Goal: Information Seeking & Learning: Learn about a topic

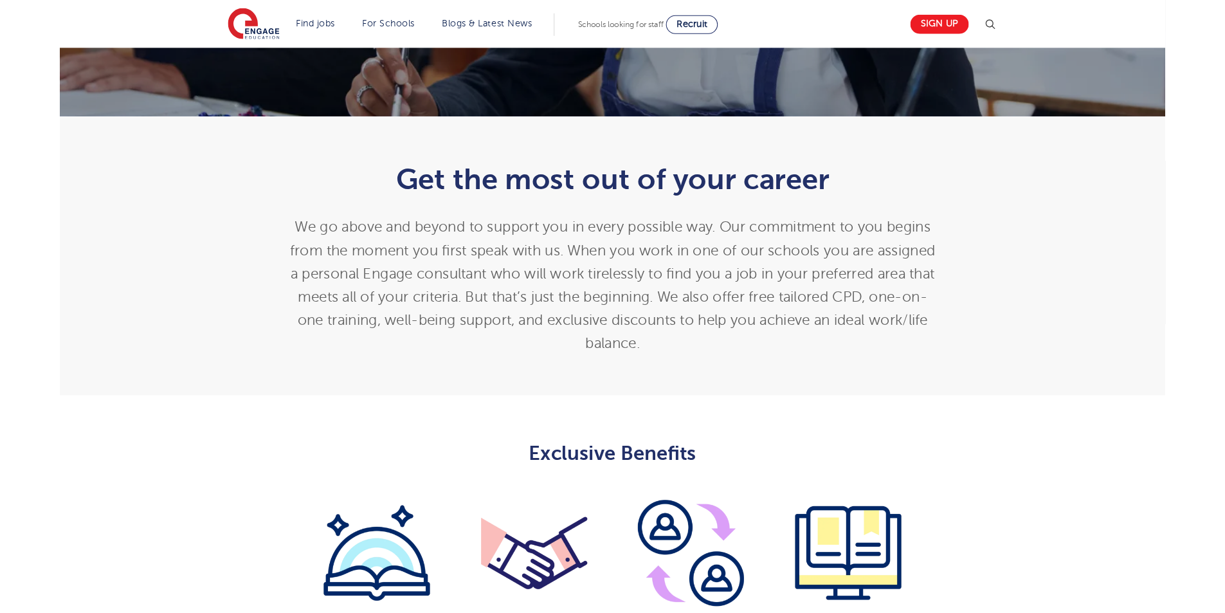
scroll to position [65, 0]
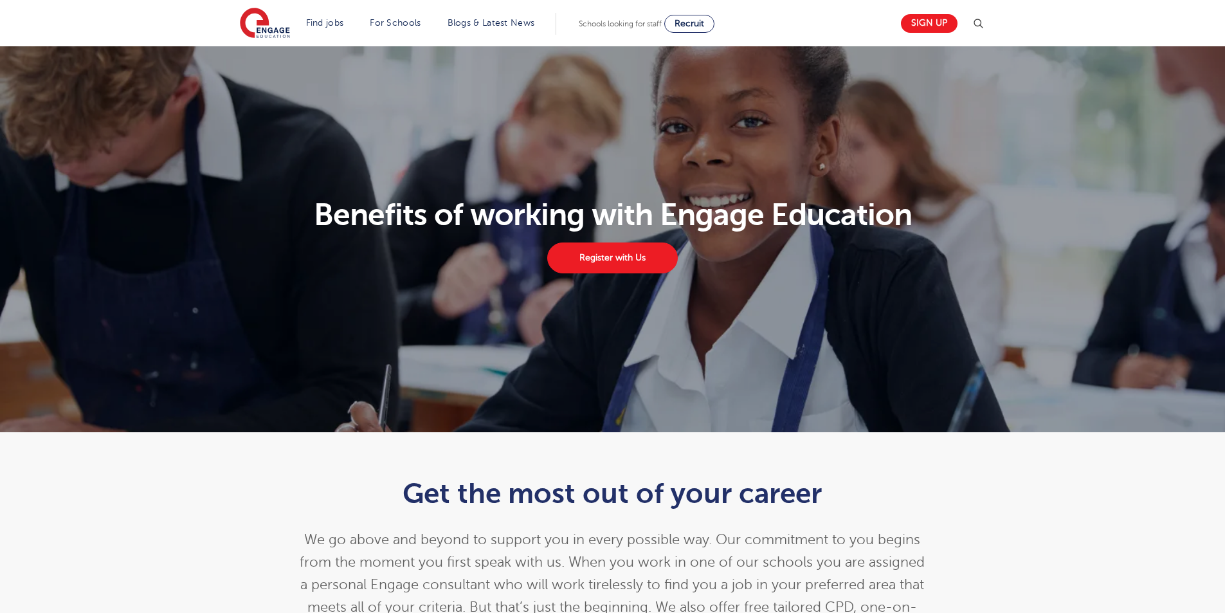
click at [155, 8] on header "Find jobs All vacancies We have one of the UK's largest database. and with hund…" at bounding box center [612, 23] width 1225 height 46
click at [158, 33] on header "Find jobs All vacancies We have one of the UK's largest database. and with hund…" at bounding box center [612, 23] width 1225 height 46
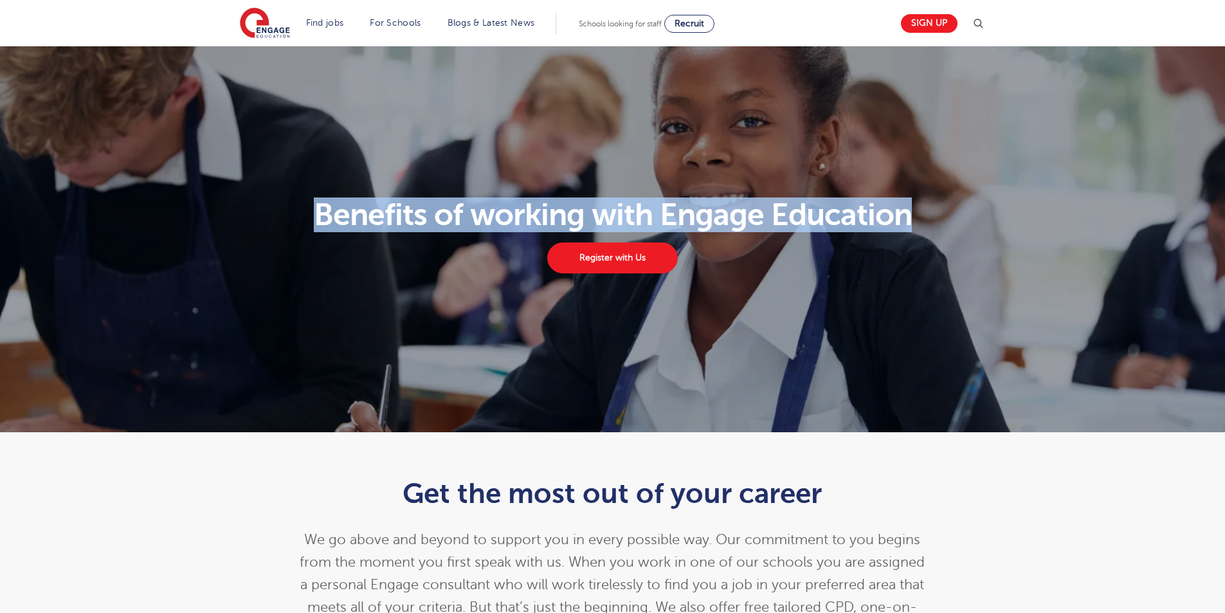
drag, startPoint x: 317, startPoint y: 215, endPoint x: 917, endPoint y: 223, distance: 600.0
click at [917, 223] on h1 "Benefits of working with Engage Education" at bounding box center [612, 214] width 761 height 31
copy h1 "Benefits of working with Engage Education"
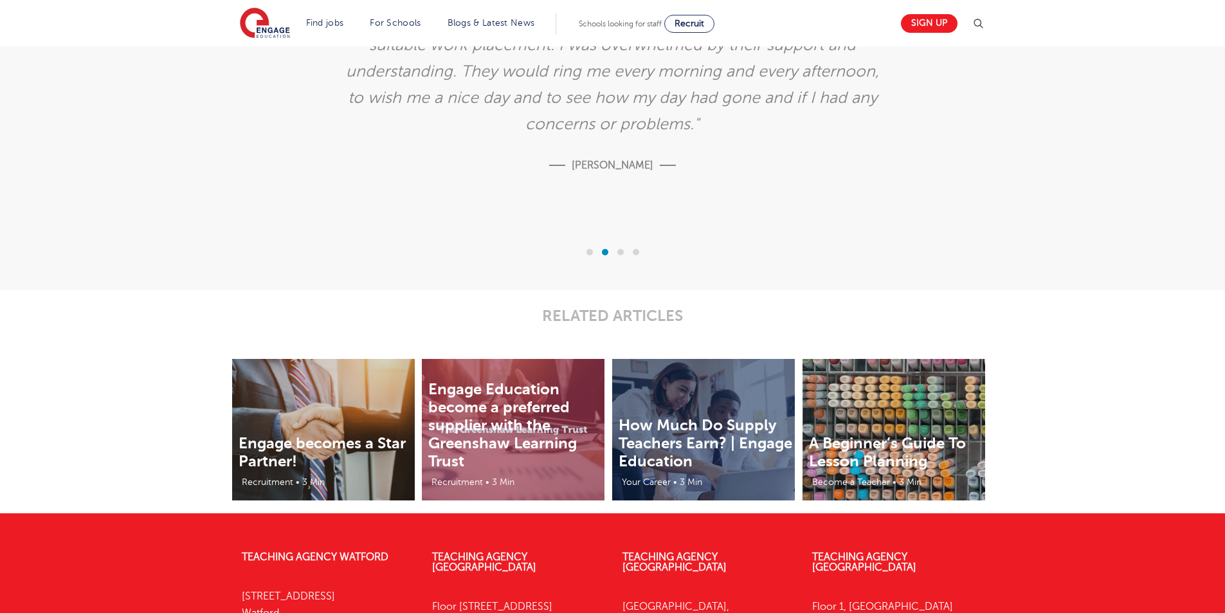
scroll to position [2636, 0]
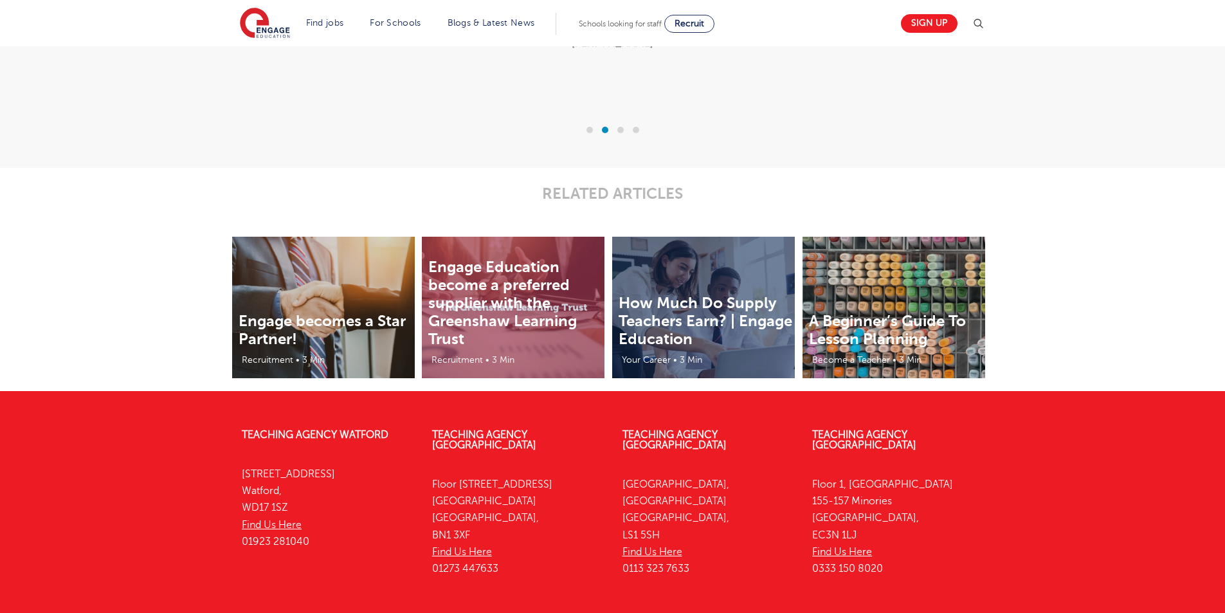
click at [1018, 189] on div "RELATED ARTICLES" at bounding box center [612, 202] width 1225 height 69
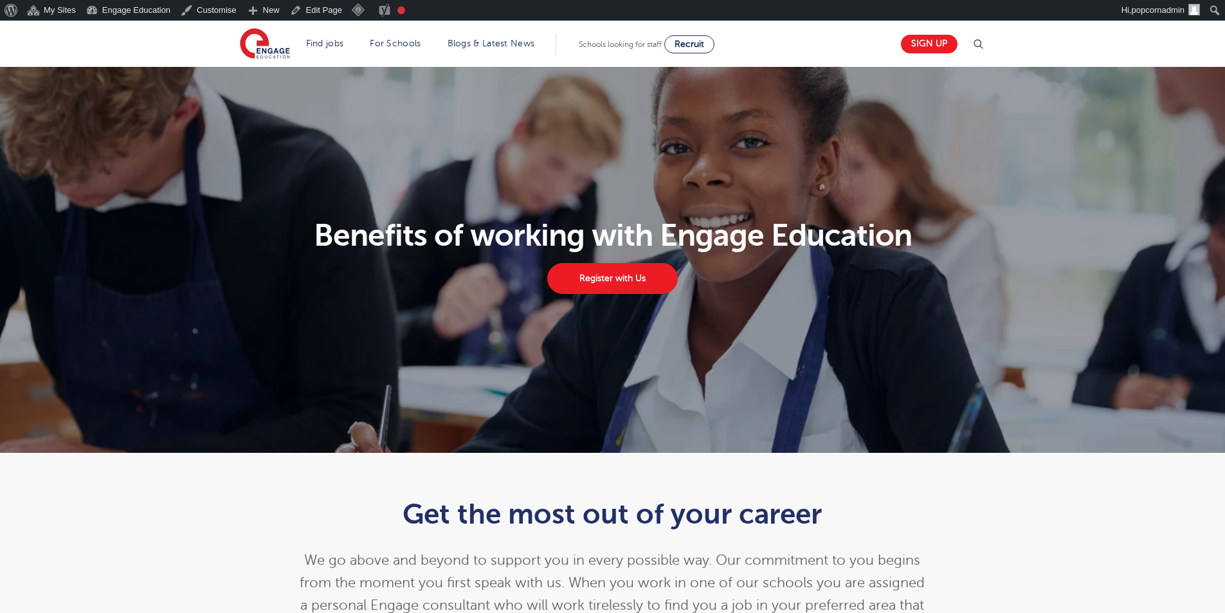
scroll to position [2653, 0]
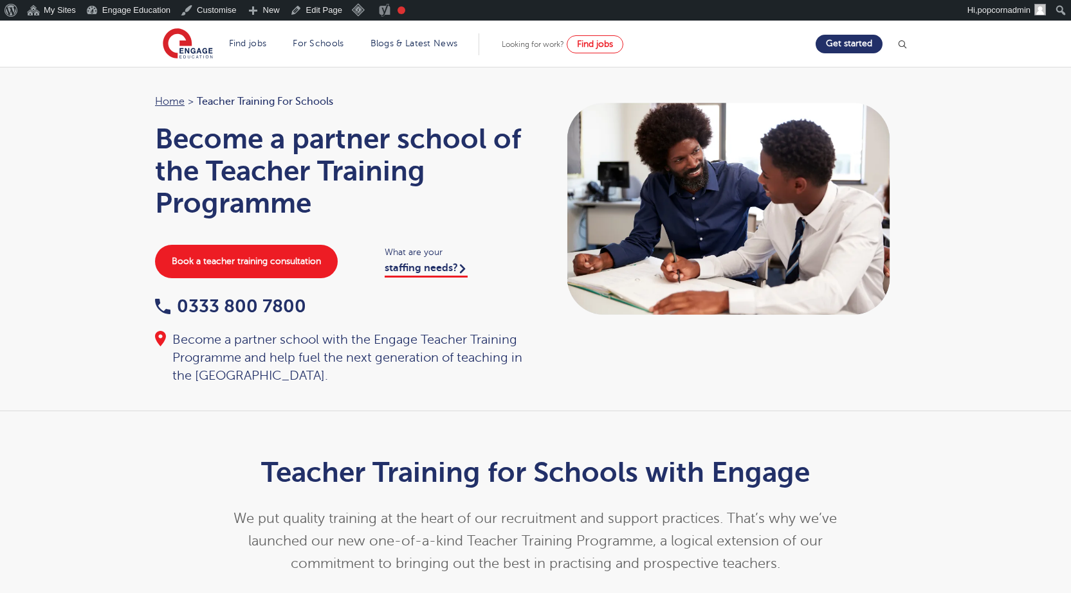
click at [937, 394] on div "Home > Teacher Training for Schools Become a partner school of the Teacher Trai…" at bounding box center [535, 239] width 1071 height 345
drag, startPoint x: 294, startPoint y: 279, endPoint x: 111, endPoint y: 322, distance: 188.9
click at [108, 323] on div "Home > Teacher Training for Schools Become a partner school of the Teacher Trai…" at bounding box center [535, 239] width 1071 height 345
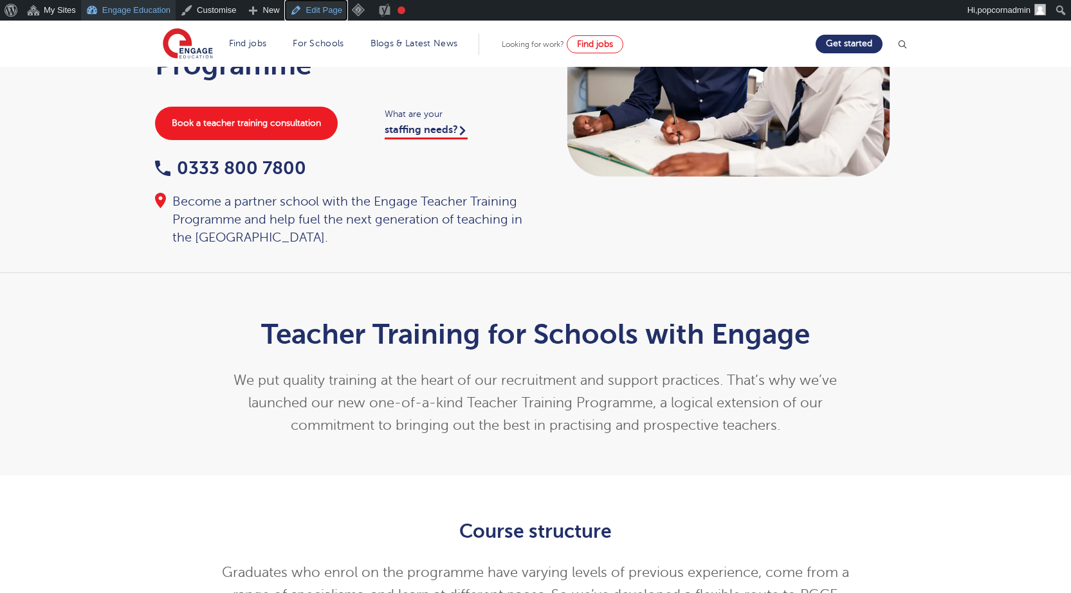
scroll to position [64, 0]
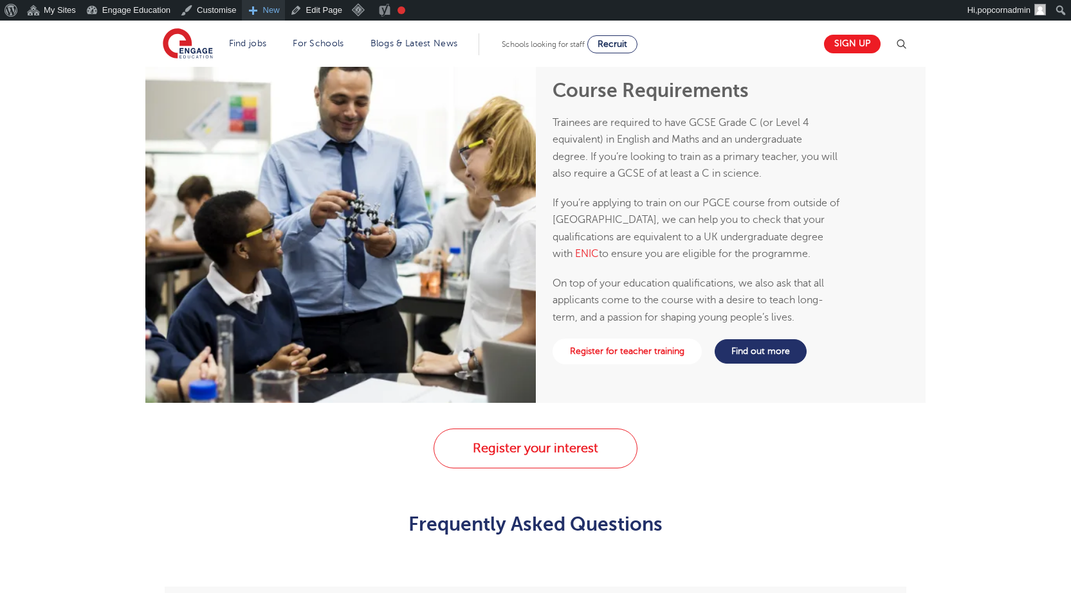
scroll to position [1314, 0]
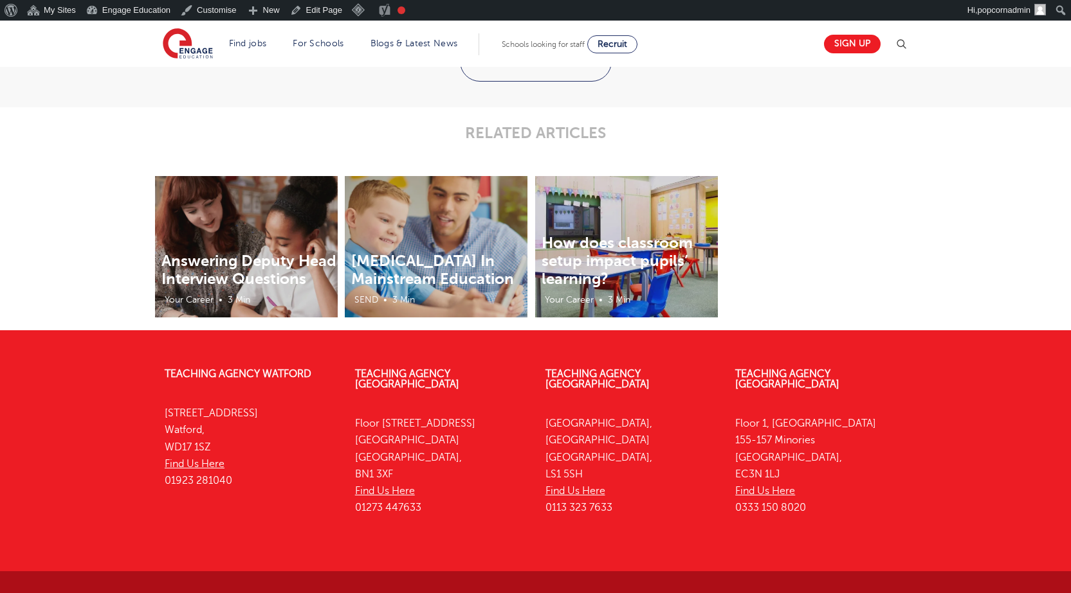
scroll to position [1843, 0]
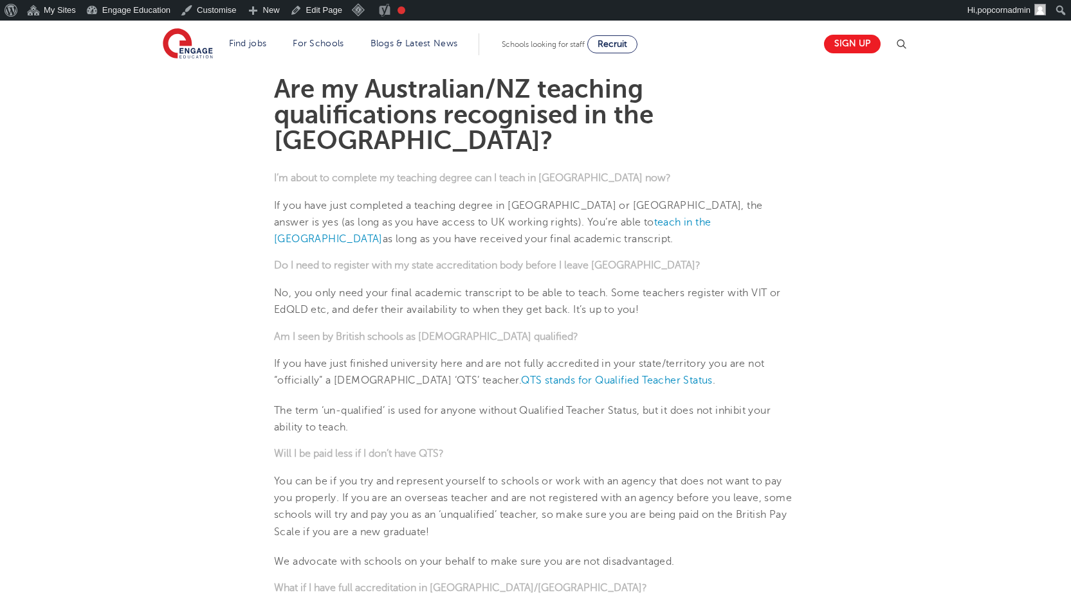
scroll to position [386, 0]
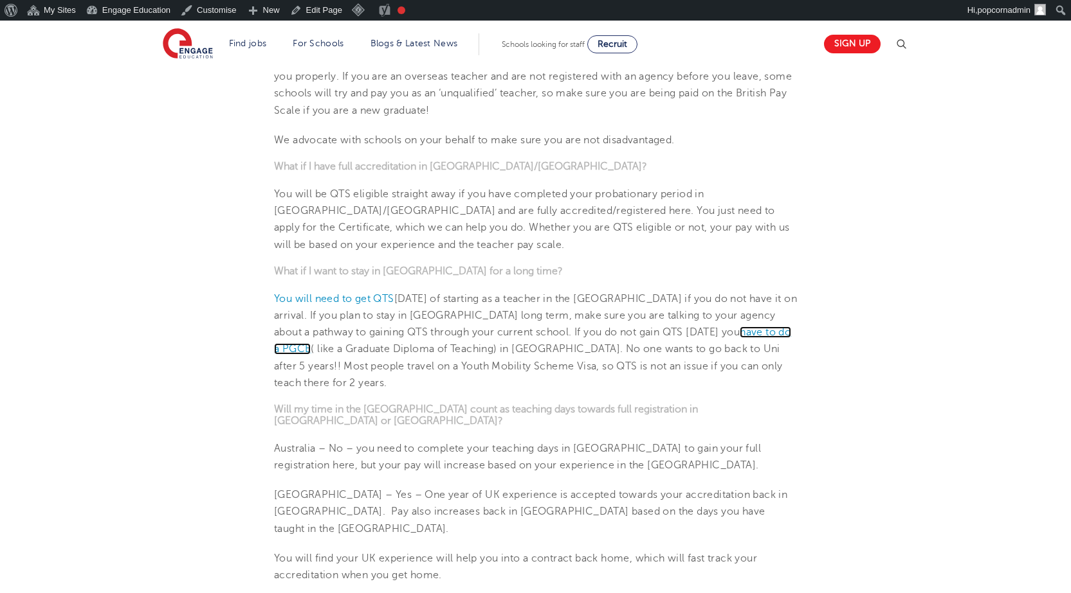
click at [730, 327] on link "have to do a PGCE" at bounding box center [532, 341] width 517 height 28
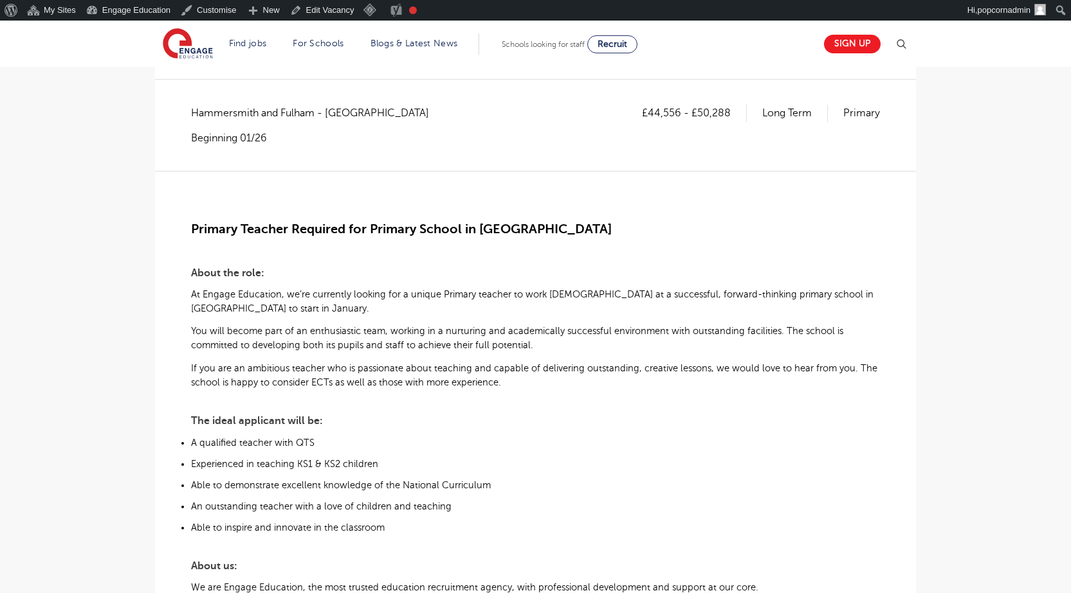
scroll to position [386, 0]
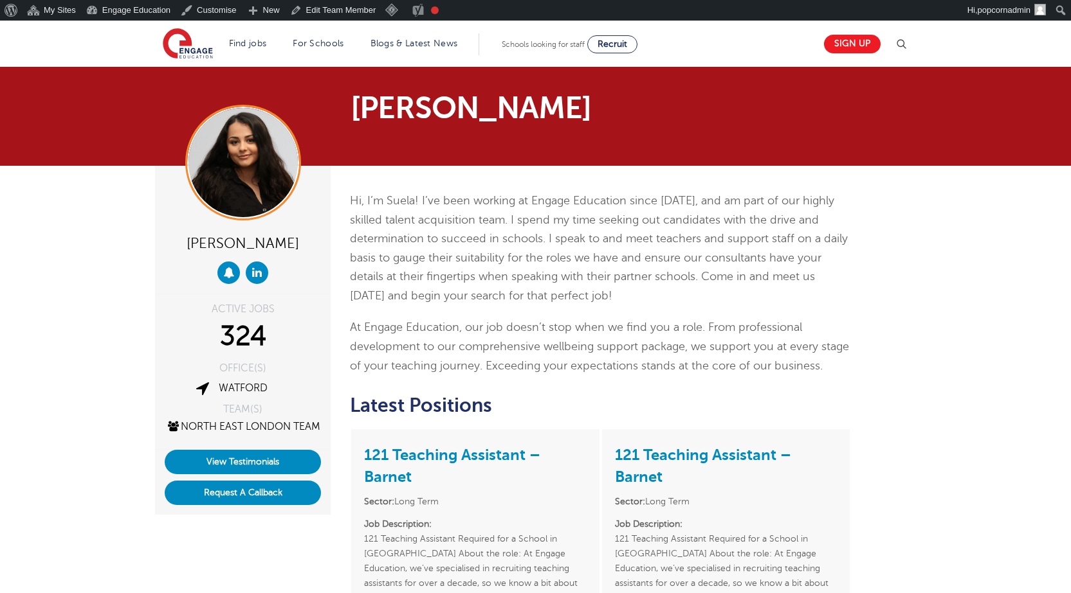
click at [215, 244] on div "[PERSON_NAME]" at bounding box center [243, 242] width 156 height 25
drag, startPoint x: 215, startPoint y: 244, endPoint x: 251, endPoint y: 243, distance: 36.0
click at [251, 243] on div "[PERSON_NAME]" at bounding box center [243, 242] width 156 height 25
click at [250, 474] on link "View Testimonials" at bounding box center [243, 462] width 156 height 24
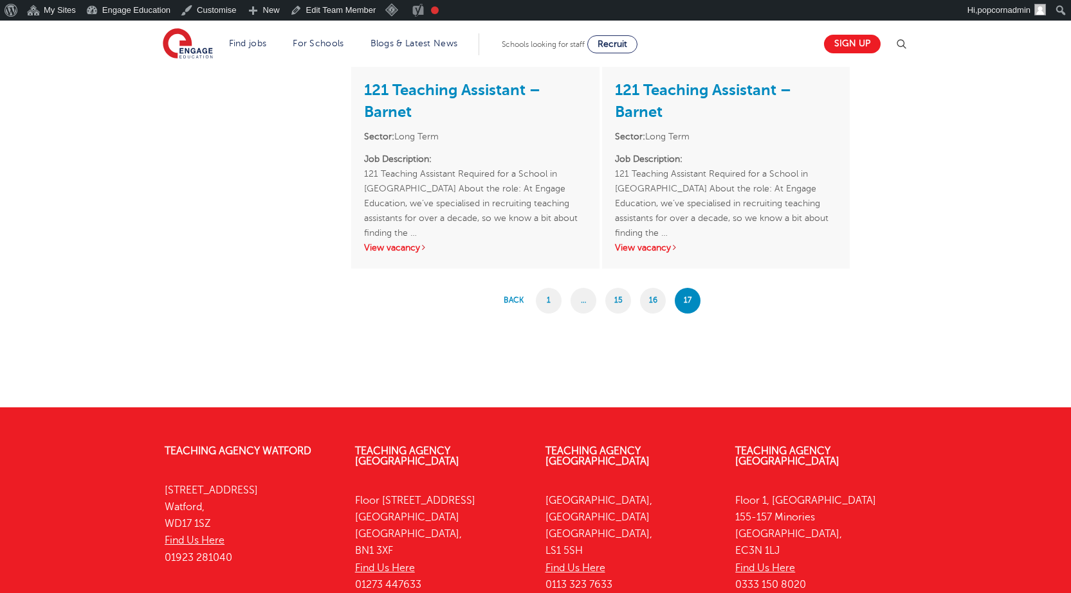
scroll to position [446, 0]
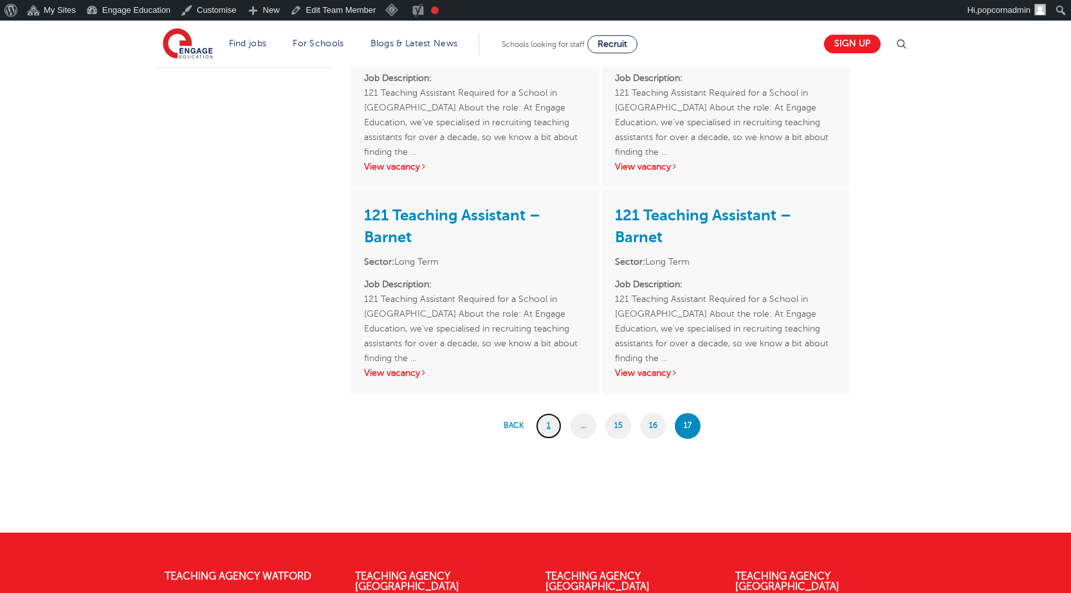
click at [545, 421] on link "1" at bounding box center [549, 426] width 26 height 26
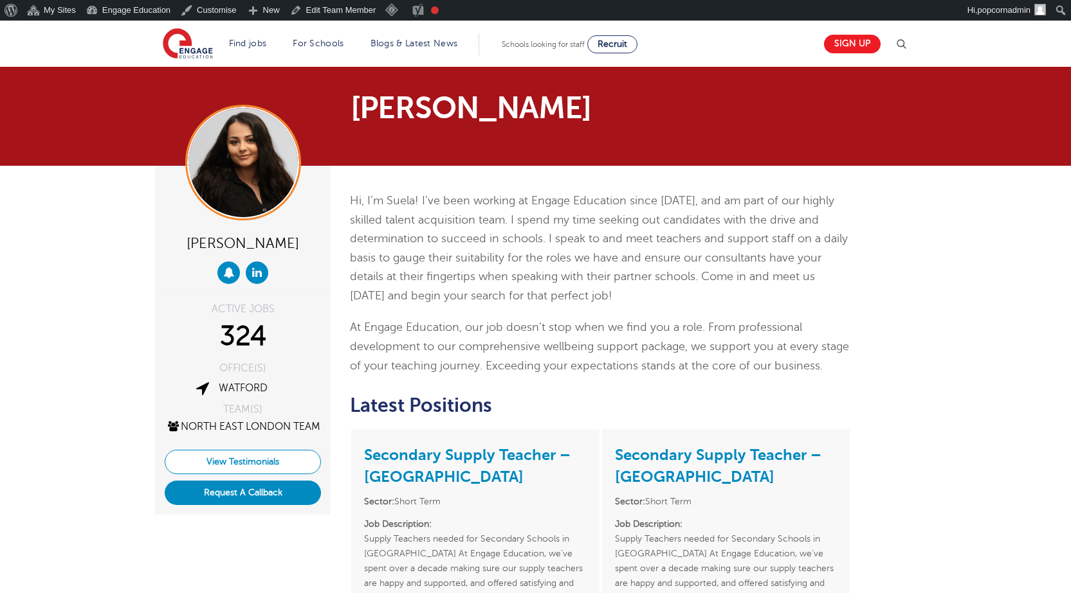
click at [247, 475] on link "View Testimonials" at bounding box center [243, 462] width 156 height 24
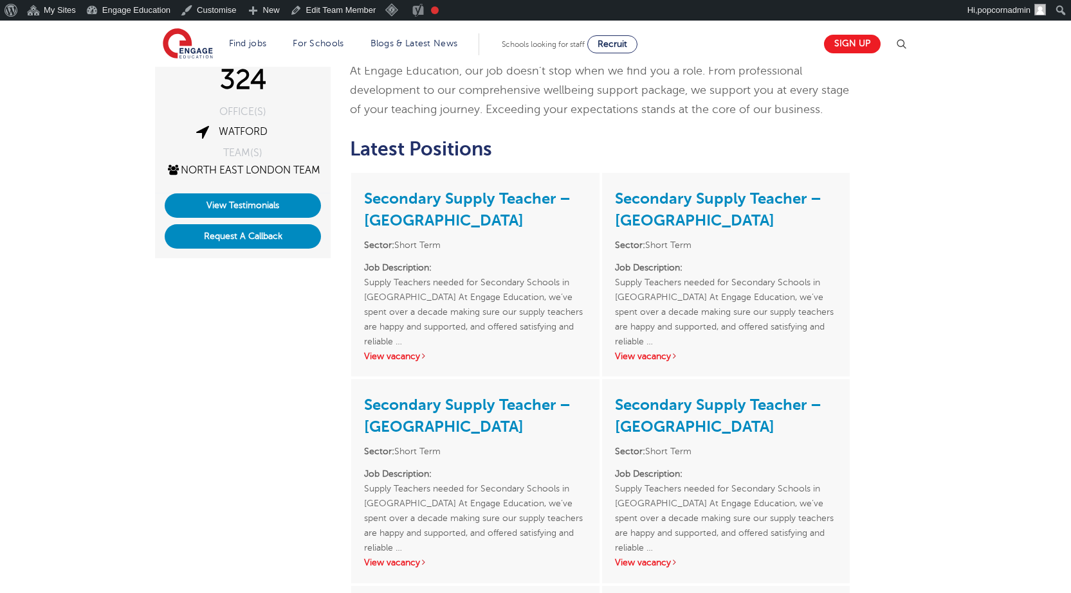
scroll to position [257, 0]
click at [264, 213] on link "View Testimonials" at bounding box center [243, 205] width 156 height 24
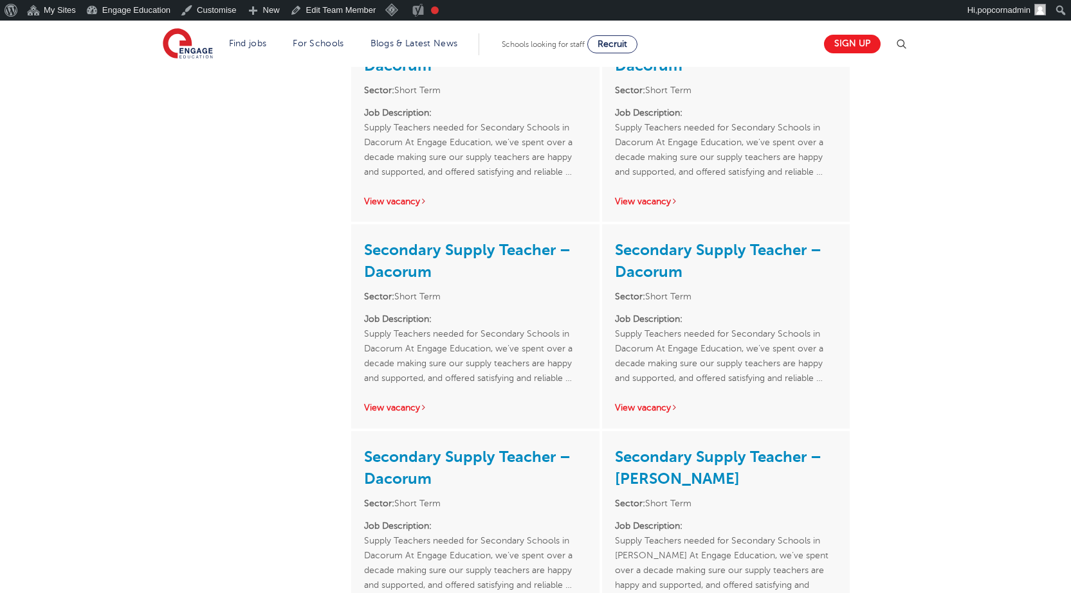
scroll to position [1993, 0]
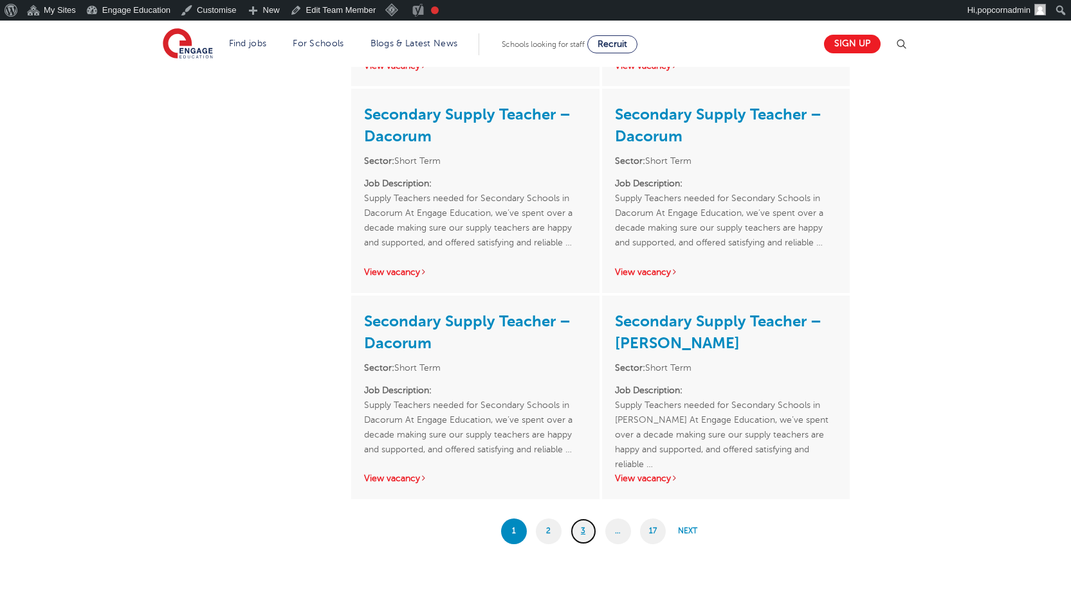
click at [574, 531] on link "3" at bounding box center [583, 532] width 26 height 26
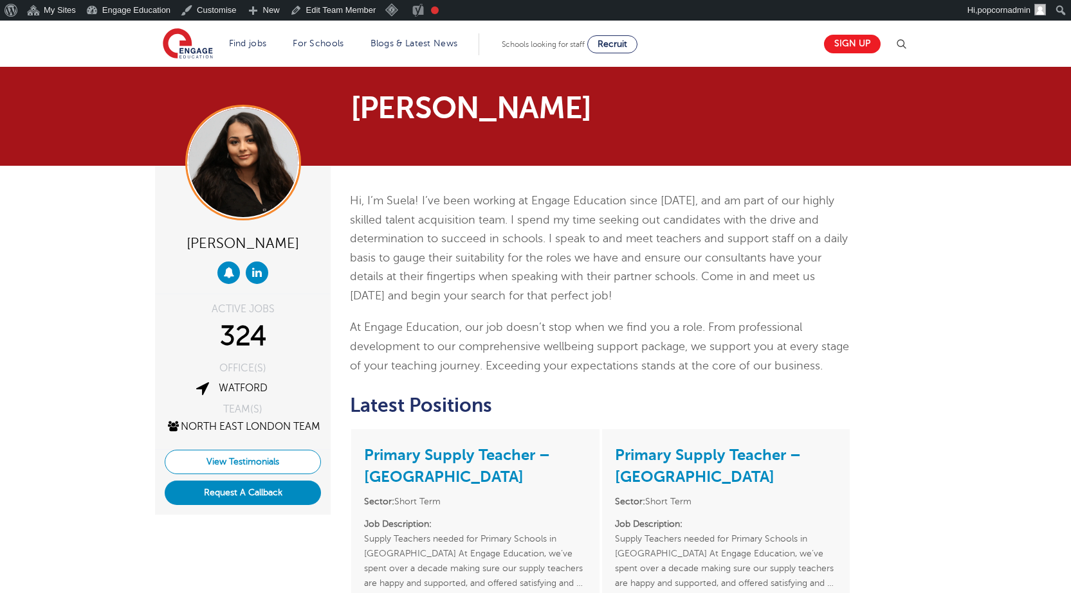
click at [271, 475] on link "View Testimonials" at bounding box center [243, 462] width 156 height 24
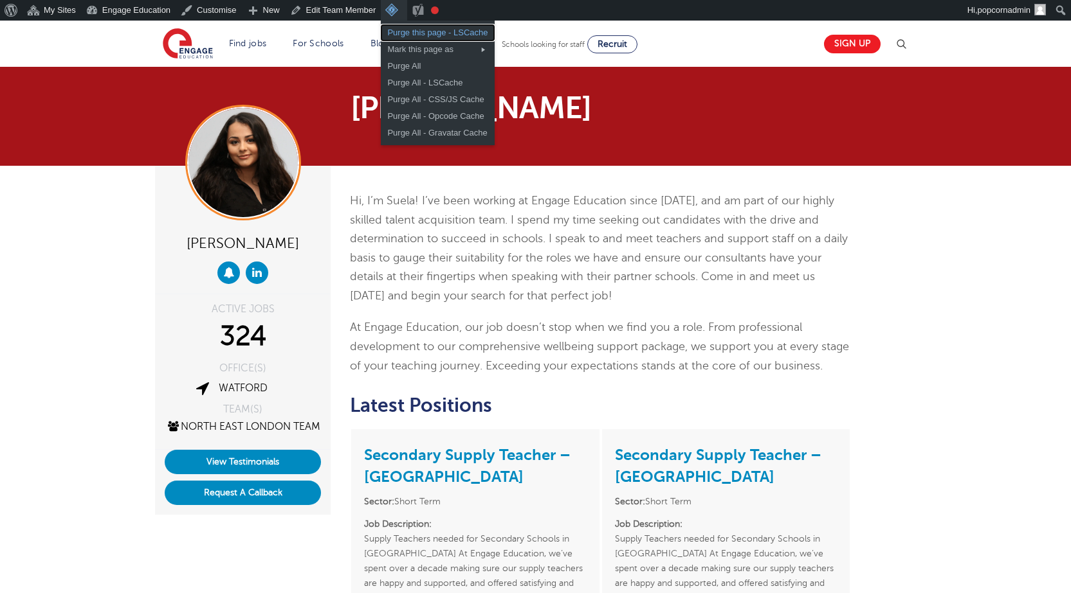
click at [403, 30] on link "Purge this page - LSCache" at bounding box center [437, 32] width 113 height 17
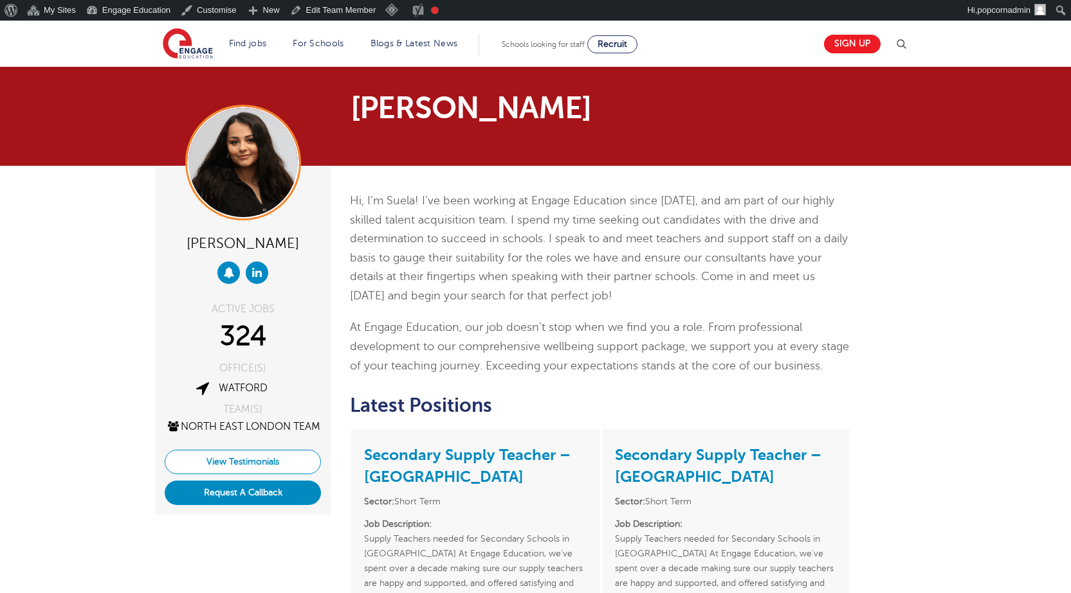
click at [262, 469] on link "View Testimonials" at bounding box center [243, 462] width 156 height 24
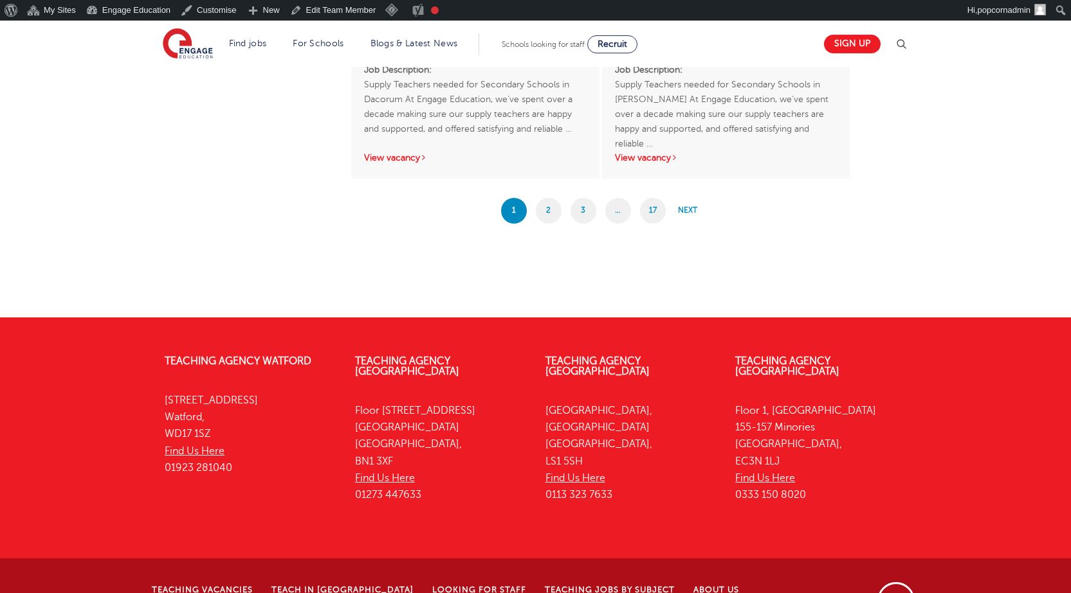
scroll to position [2356, 0]
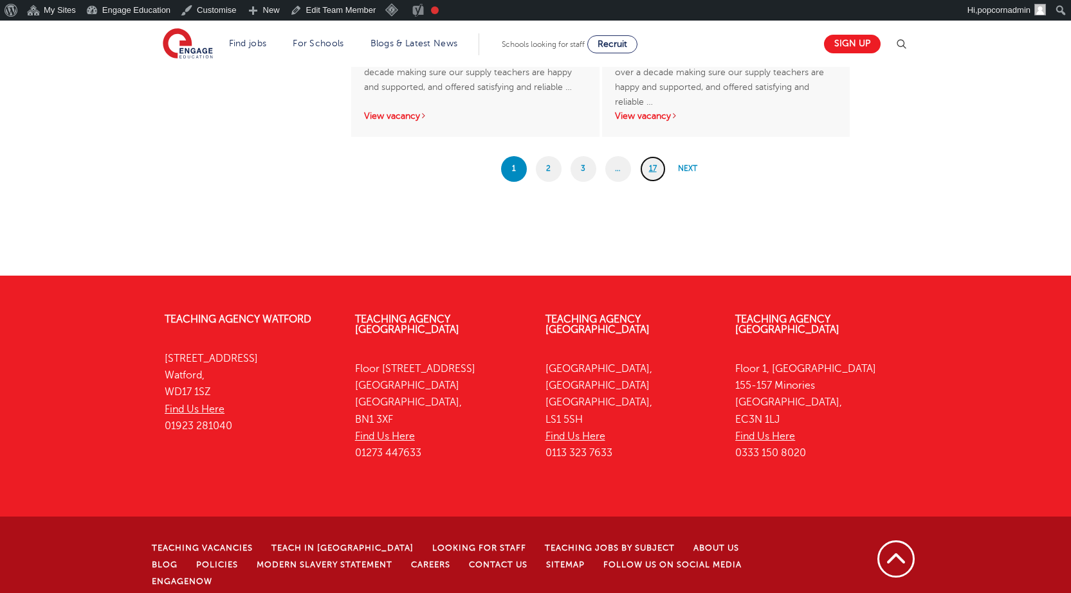
click at [651, 170] on link "17" at bounding box center [653, 169] width 26 height 26
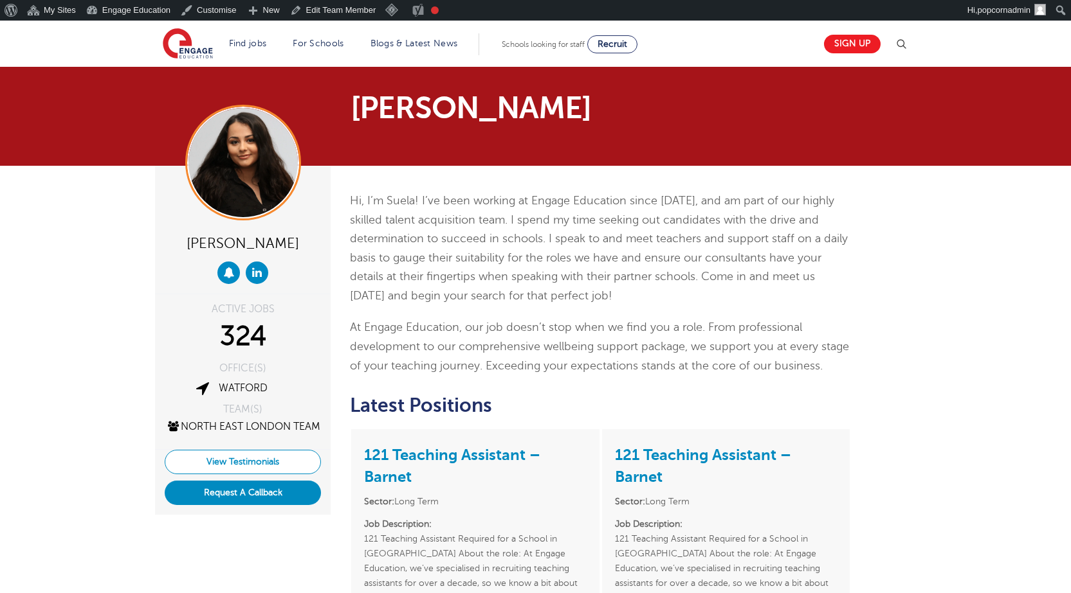
click at [260, 473] on link "View Testimonials" at bounding box center [243, 462] width 156 height 24
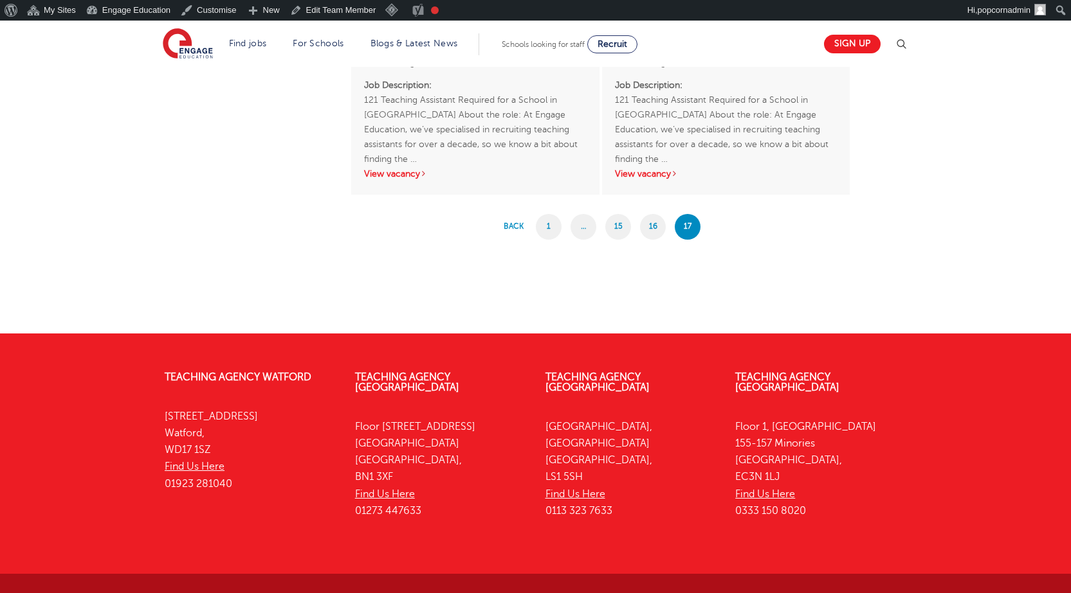
scroll to position [703, 0]
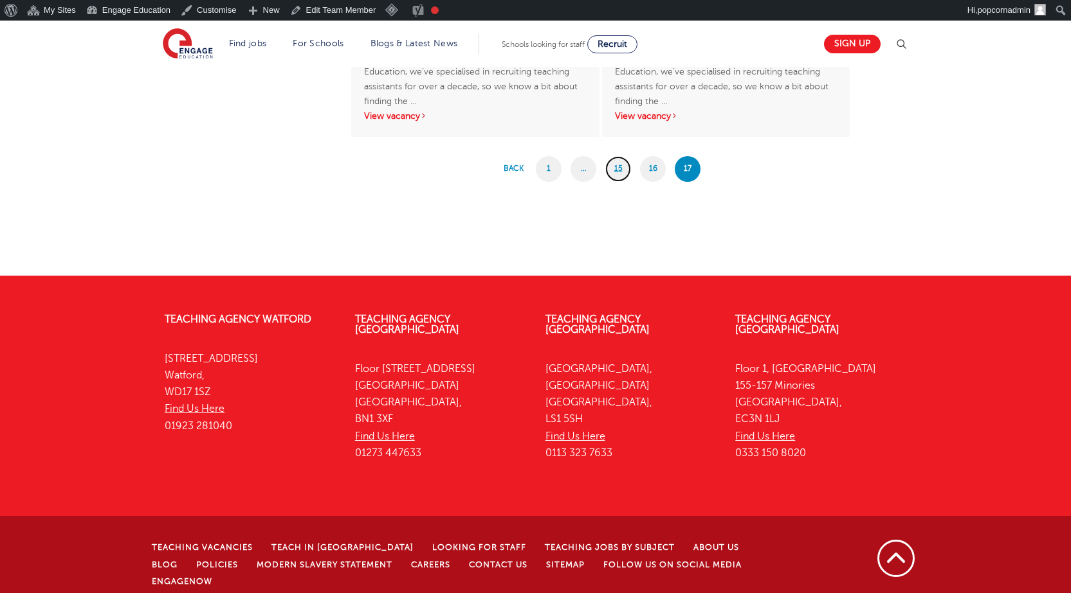
click at [611, 170] on link "15" at bounding box center [618, 169] width 26 height 26
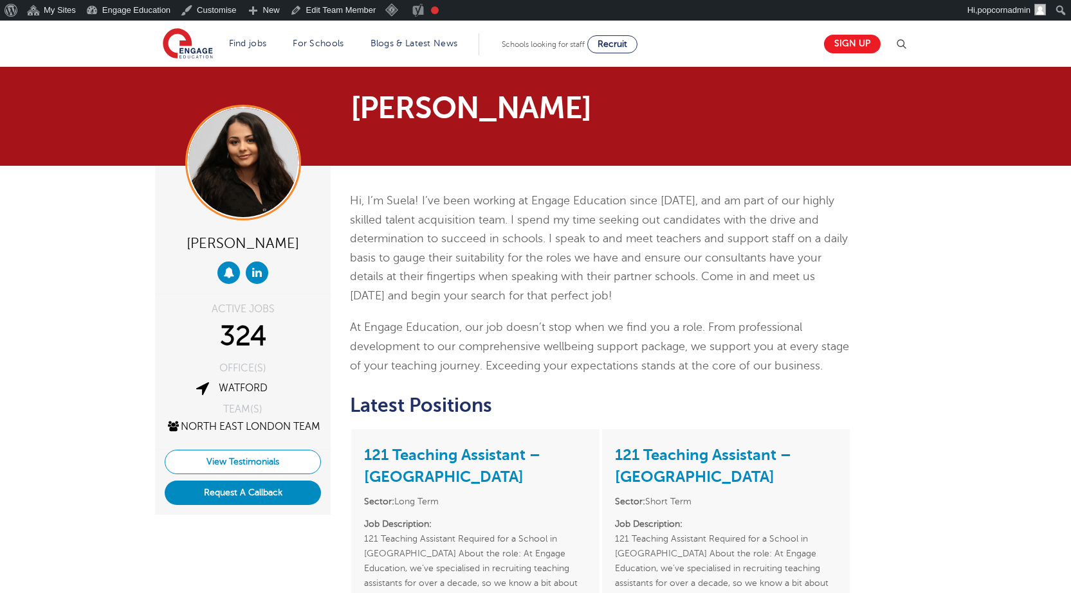
click at [244, 471] on link "View Testimonials" at bounding box center [243, 462] width 156 height 24
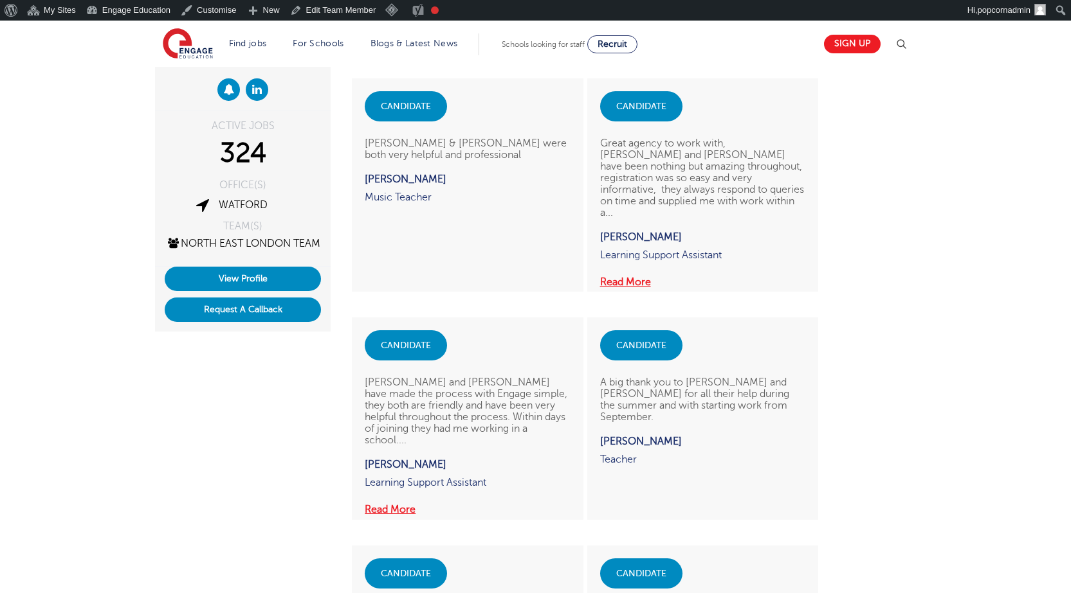
scroll to position [257, 0]
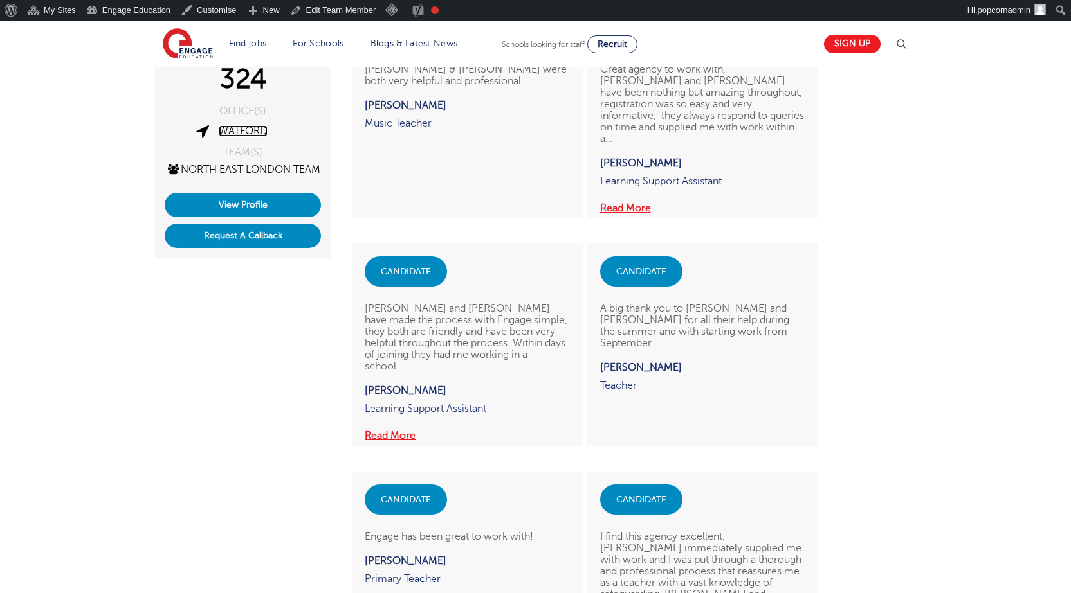
click at [238, 129] on link "Watford" at bounding box center [243, 131] width 49 height 12
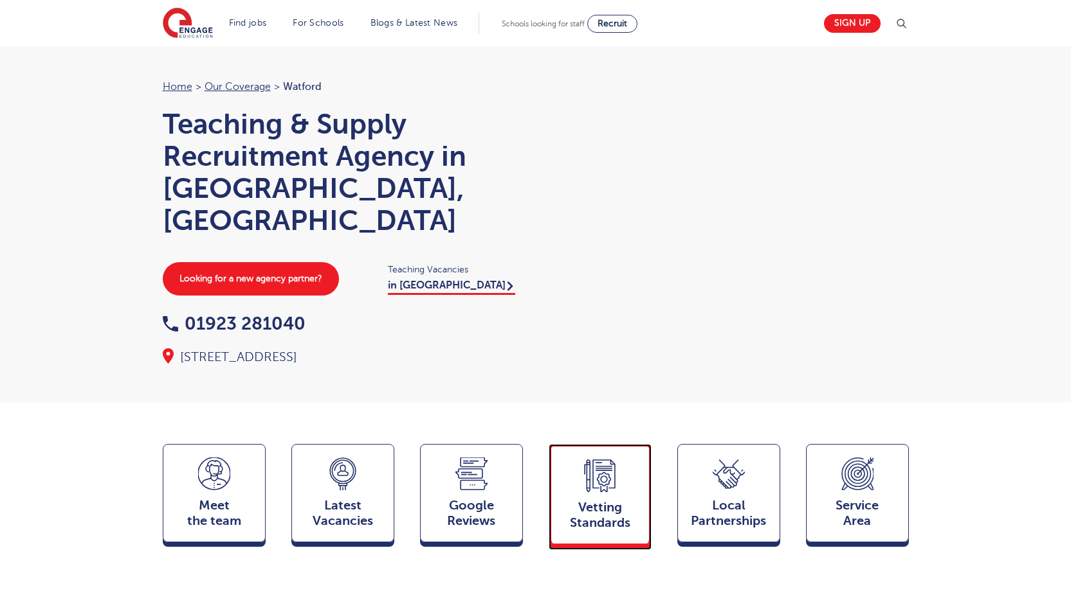
click at [576, 500] on span "Vetting Standards" at bounding box center [599, 515] width 85 height 31
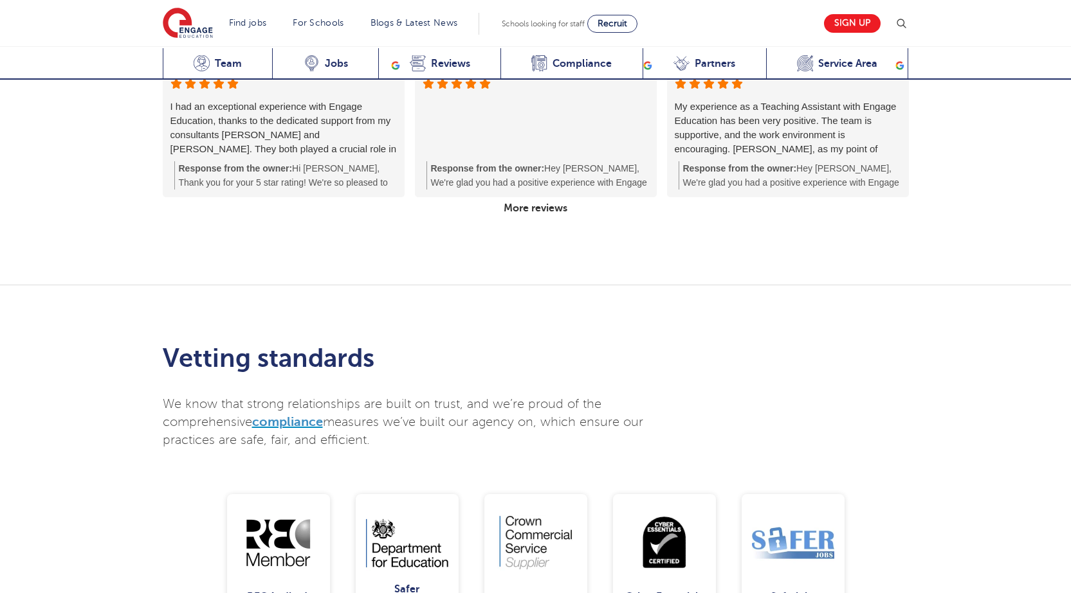
scroll to position [2677, 0]
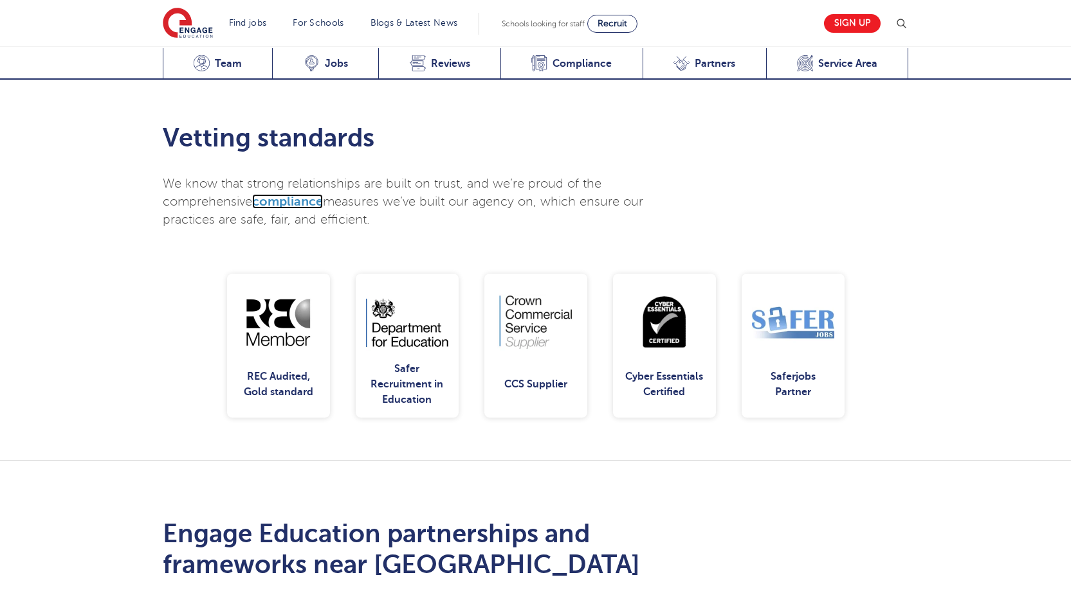
click at [282, 194] on span "compliance" at bounding box center [287, 201] width 71 height 15
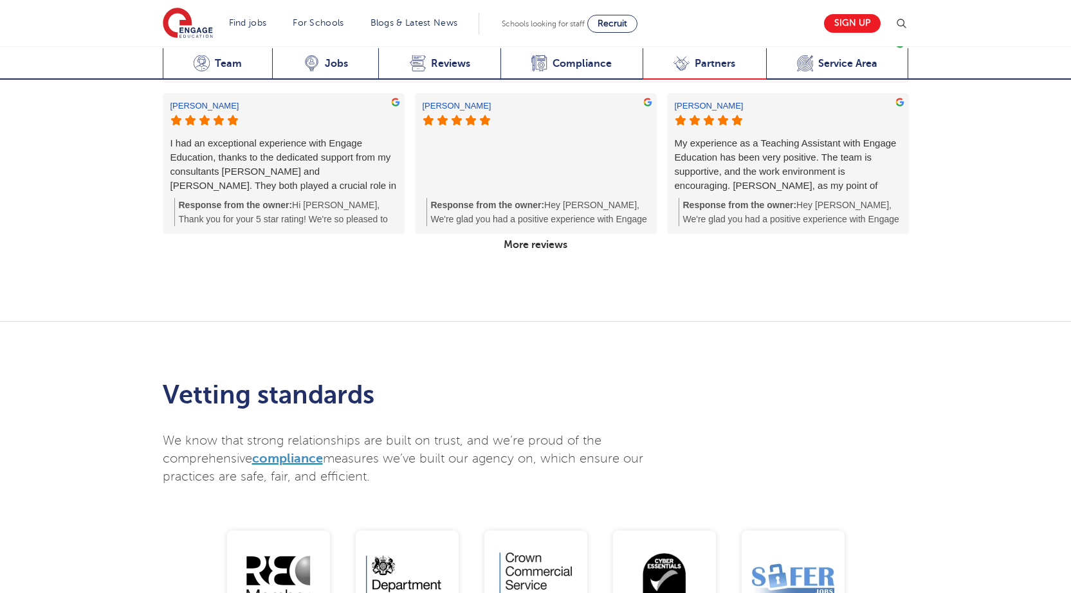
click at [683, 63] on icon at bounding box center [683, 63] width 1 height 1
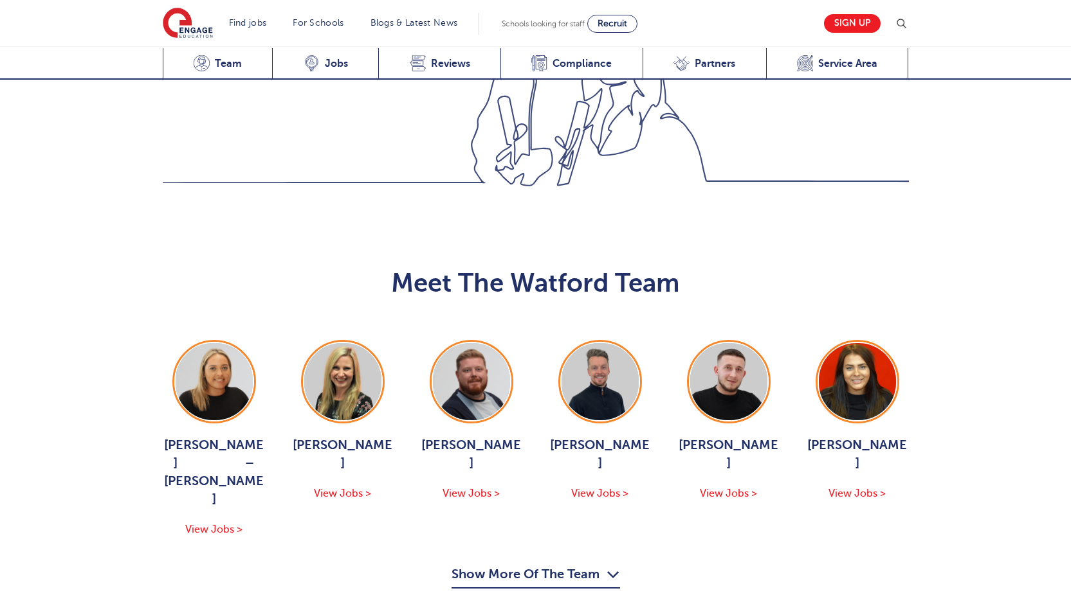
scroll to position [1144, 0]
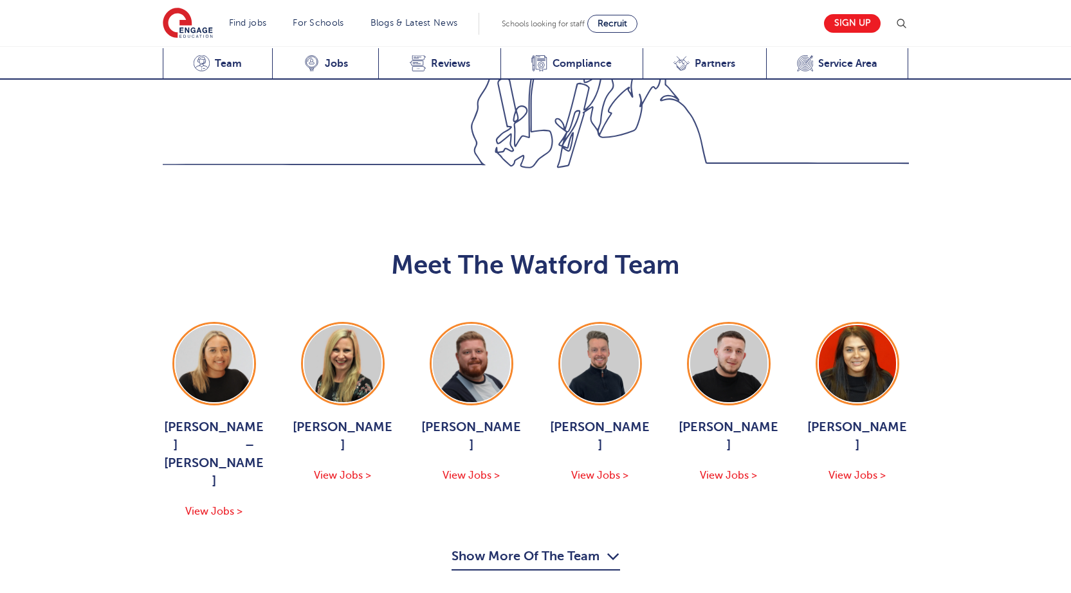
click at [608, 547] on icon "button" at bounding box center [613, 557] width 14 height 21
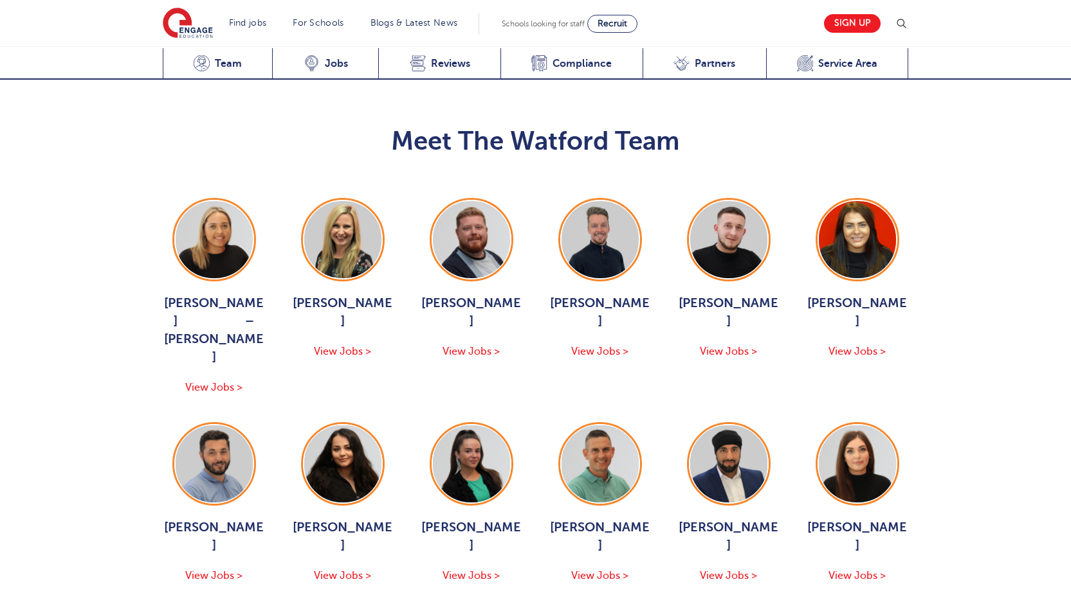
scroll to position [1273, 0]
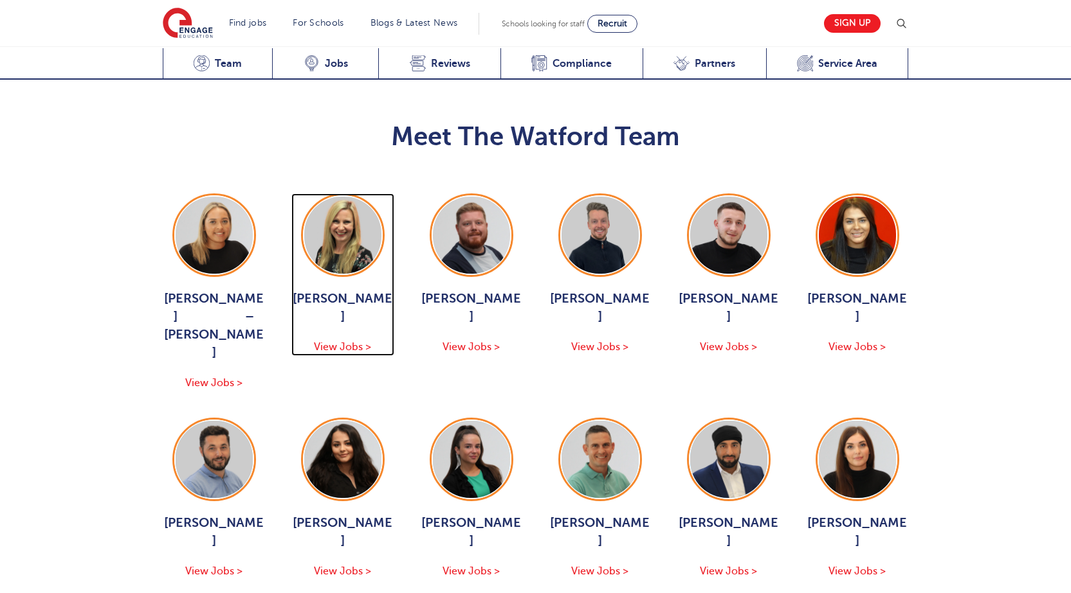
click at [361, 203] on img at bounding box center [342, 235] width 77 height 77
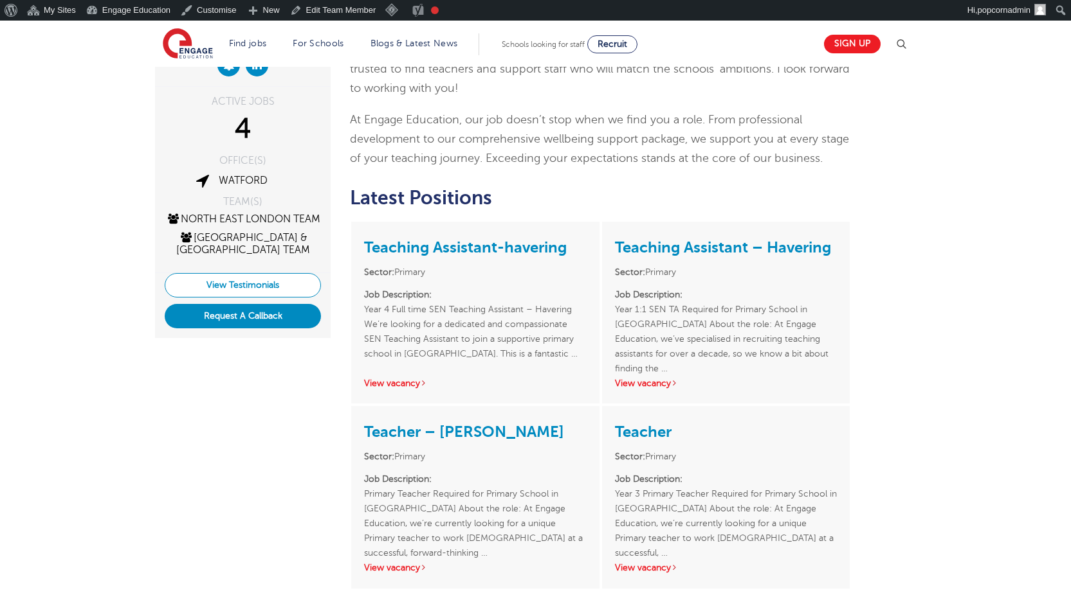
scroll to position [193, 0]
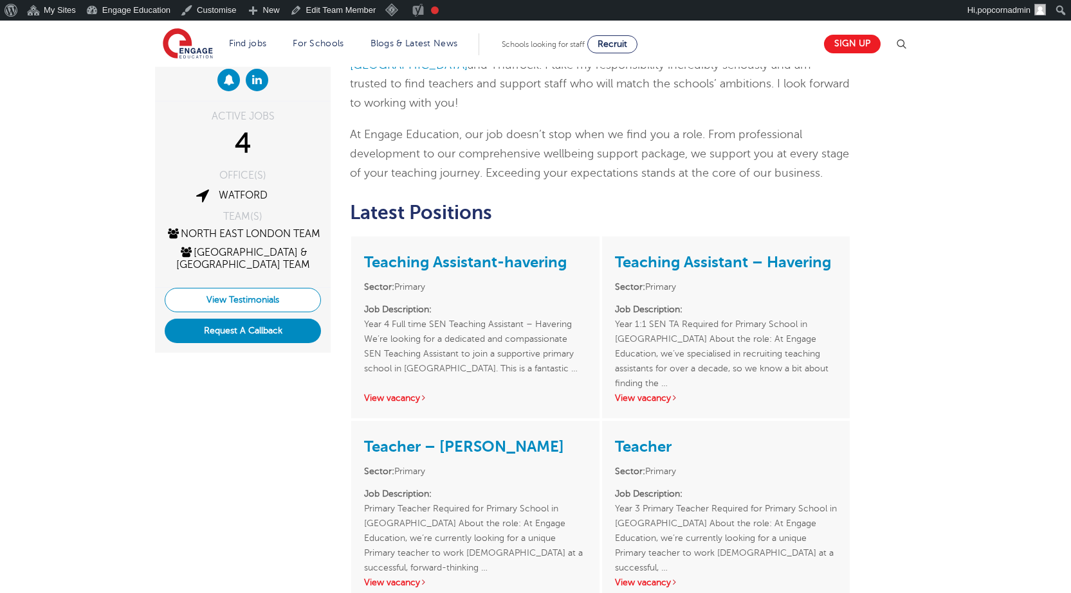
click at [275, 311] on link "View Testimonials" at bounding box center [243, 300] width 156 height 24
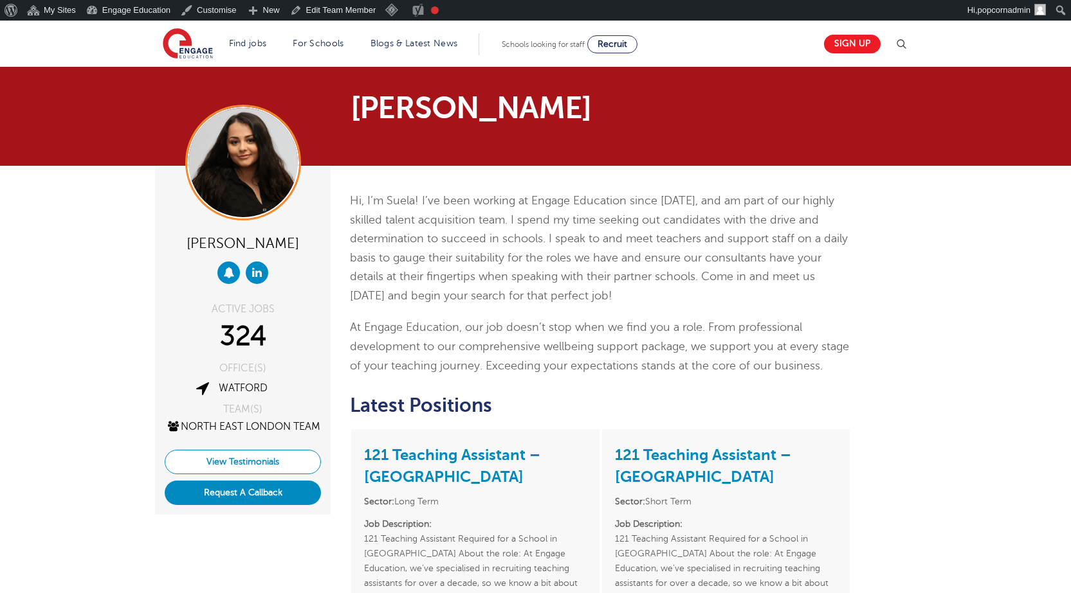
click at [275, 474] on link "View Testimonials" at bounding box center [243, 462] width 156 height 24
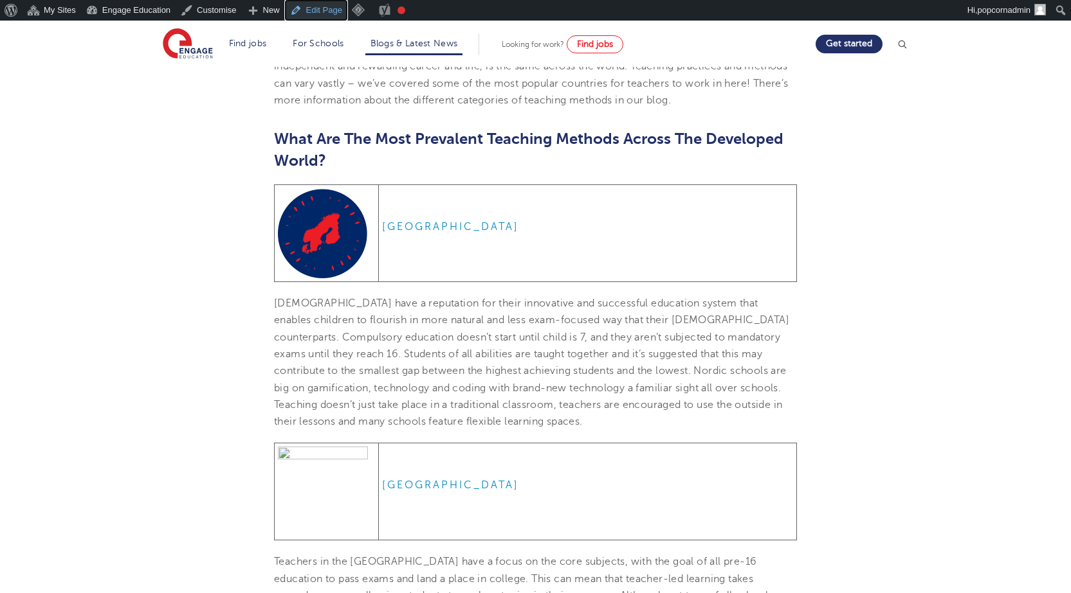
scroll to position [386, 0]
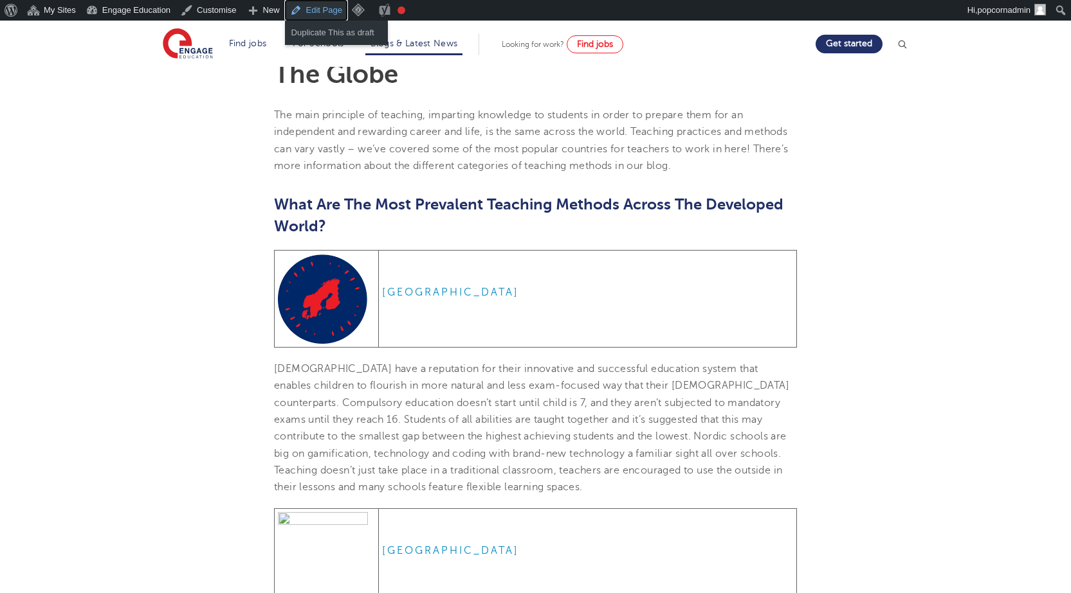
click at [311, 10] on link "Edit Page" at bounding box center [316, 10] width 62 height 21
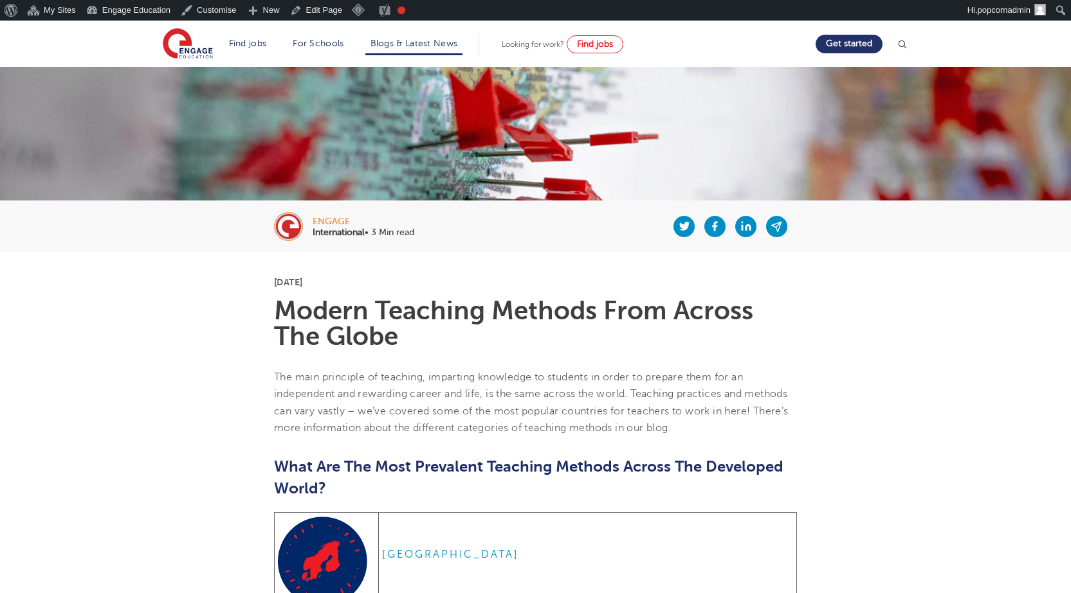
scroll to position [129, 0]
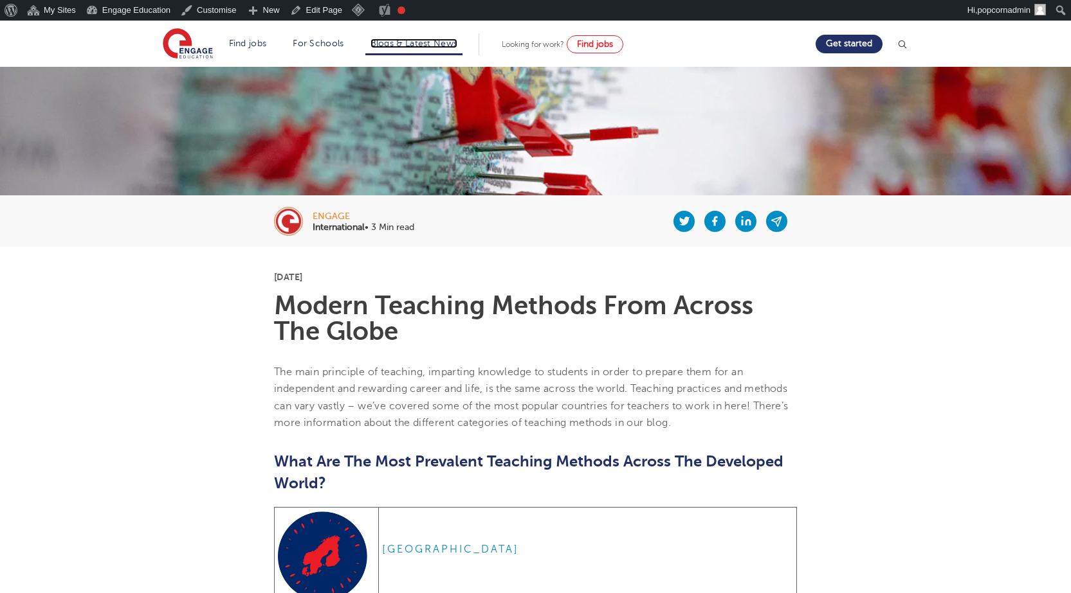
click at [426, 41] on link "Blogs & Latest News" at bounding box center [413, 44] width 87 height 10
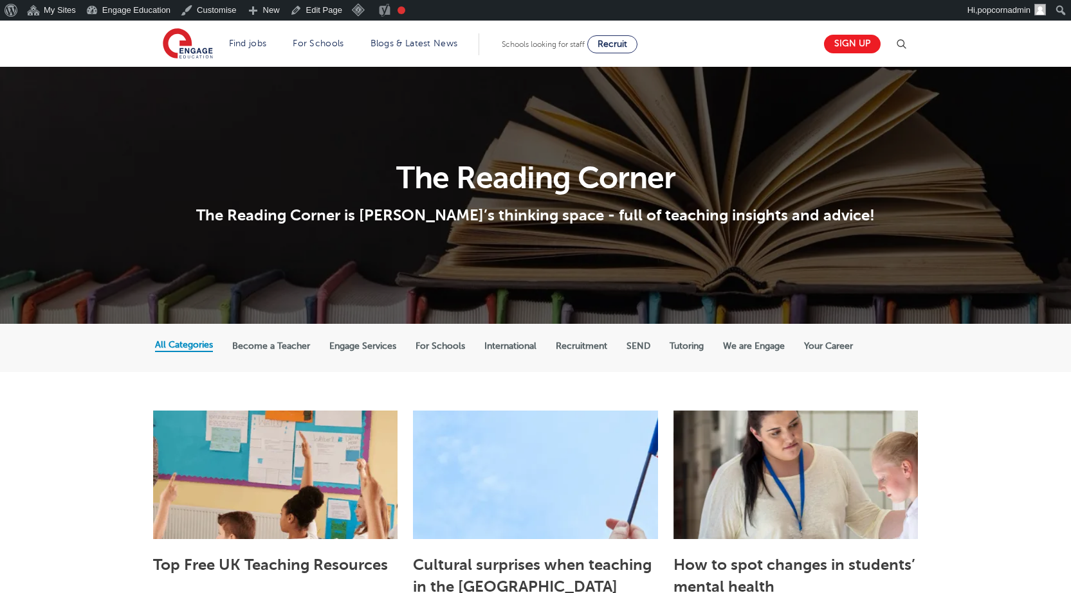
scroll to position [65, 0]
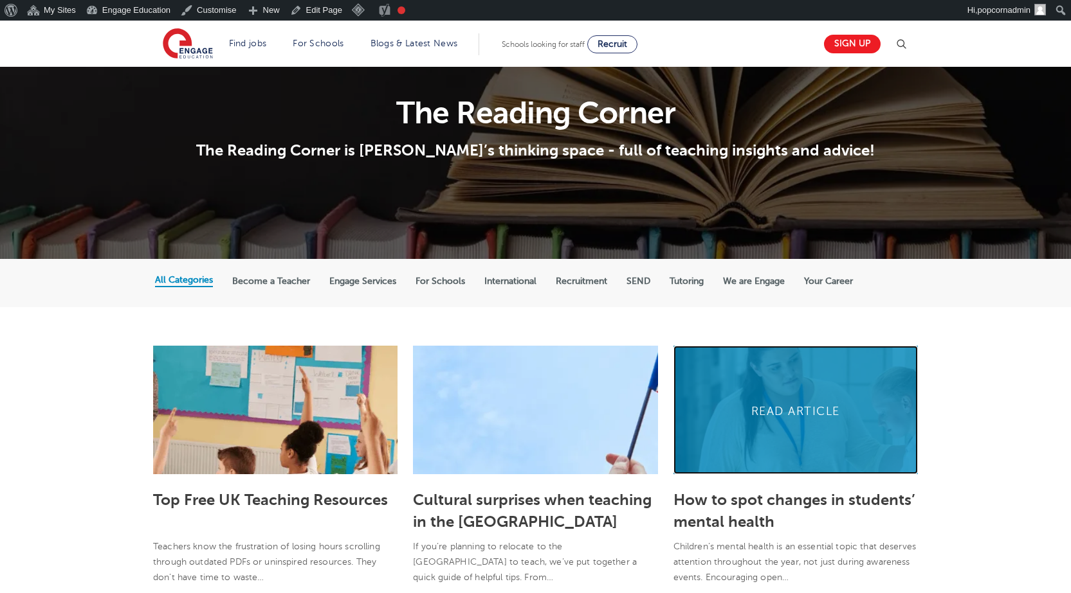
click at [752, 430] on link at bounding box center [795, 410] width 244 height 129
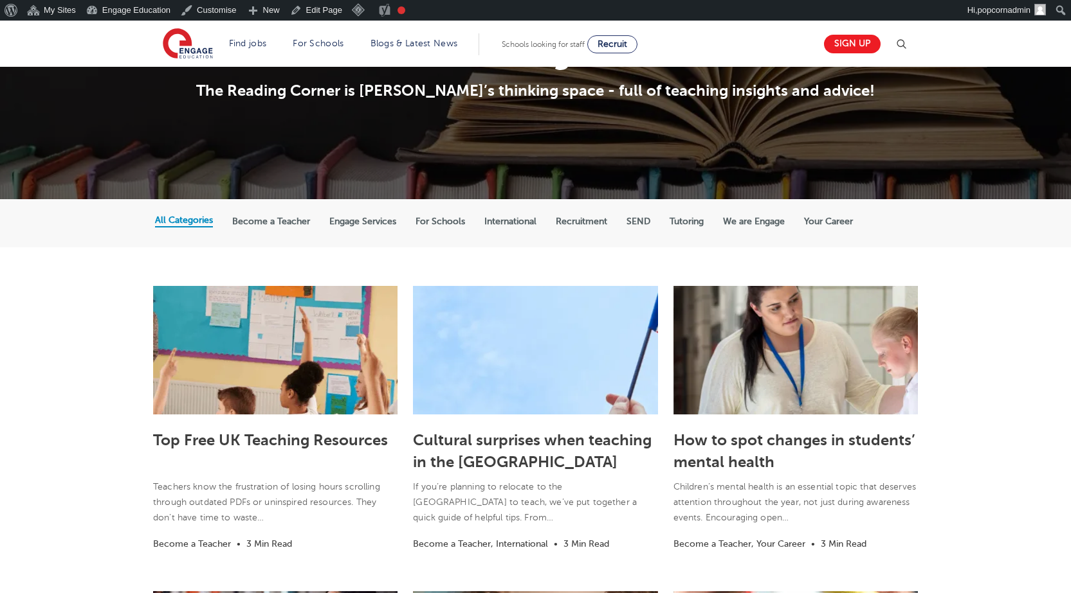
scroll to position [65, 0]
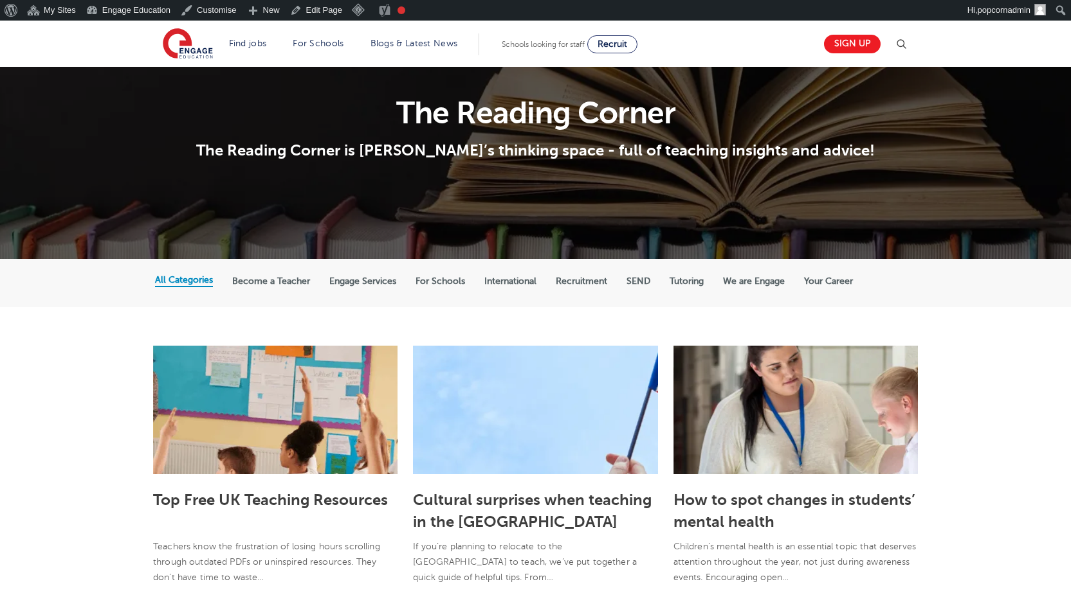
click at [841, 285] on label "Your Career" at bounding box center [828, 282] width 49 height 12
click at [0, 0] on input "Your Career" at bounding box center [0, 0] width 0 height 0
click at [837, 280] on label "Your Career" at bounding box center [828, 281] width 49 height 12
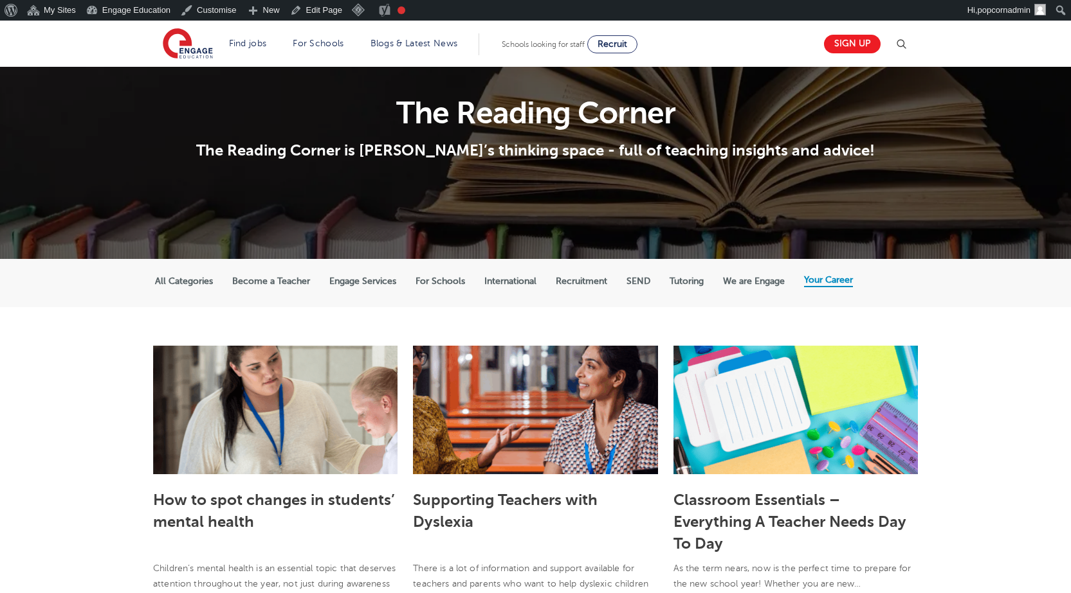
click at [759, 510] on h3 "Classroom Essentials – Everything A Teacher Needs Day To Day" at bounding box center [795, 521] width 244 height 68
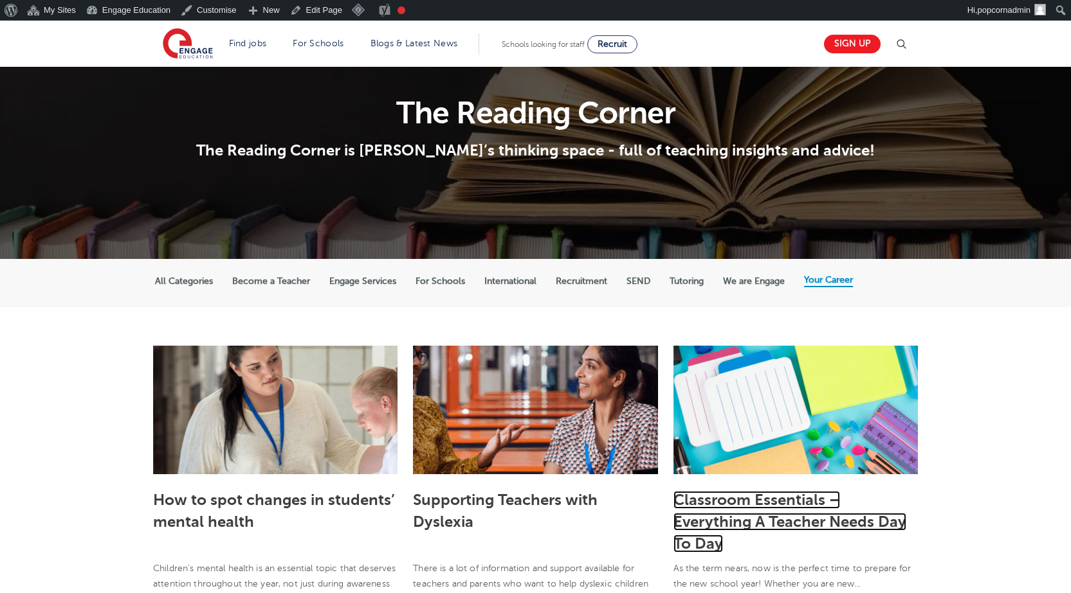
click at [753, 498] on link "Classroom Essentials – Everything A Teacher Needs Day To Day" at bounding box center [789, 522] width 233 height 62
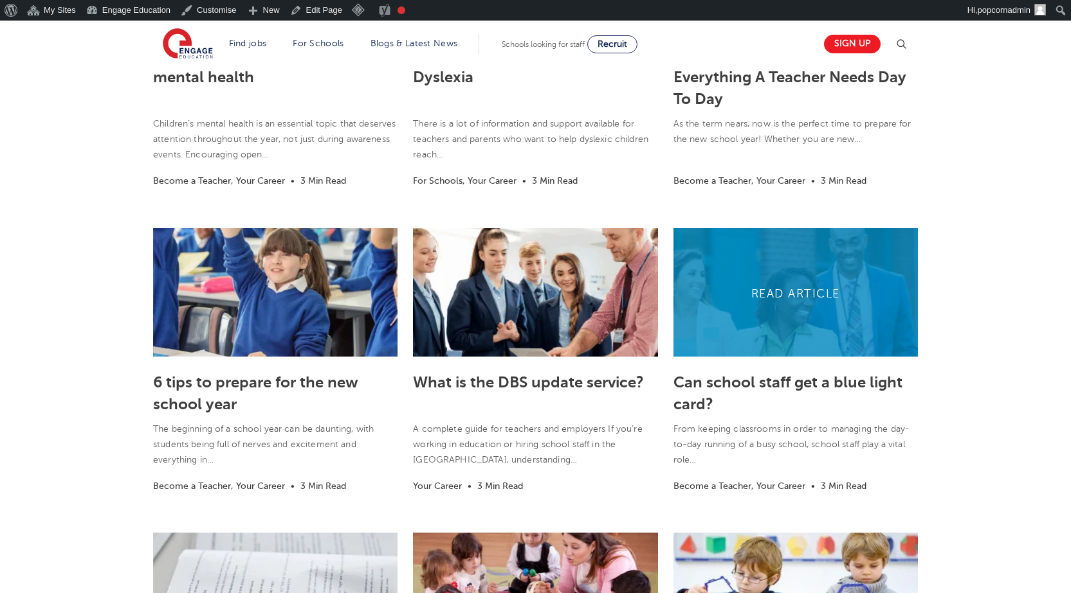
scroll to position [516, 0]
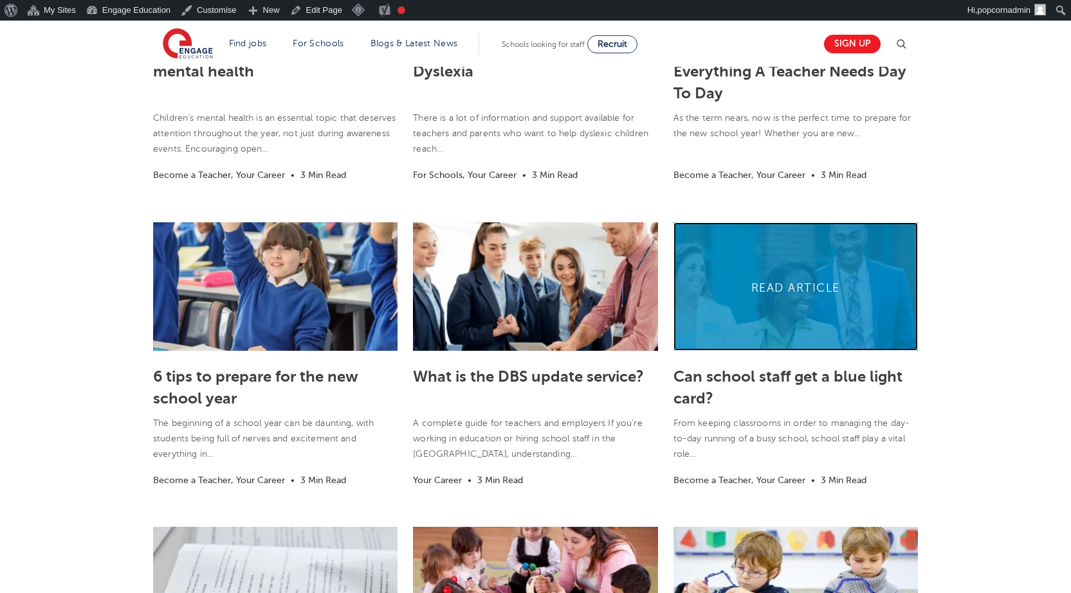
click at [740, 285] on link at bounding box center [795, 286] width 244 height 129
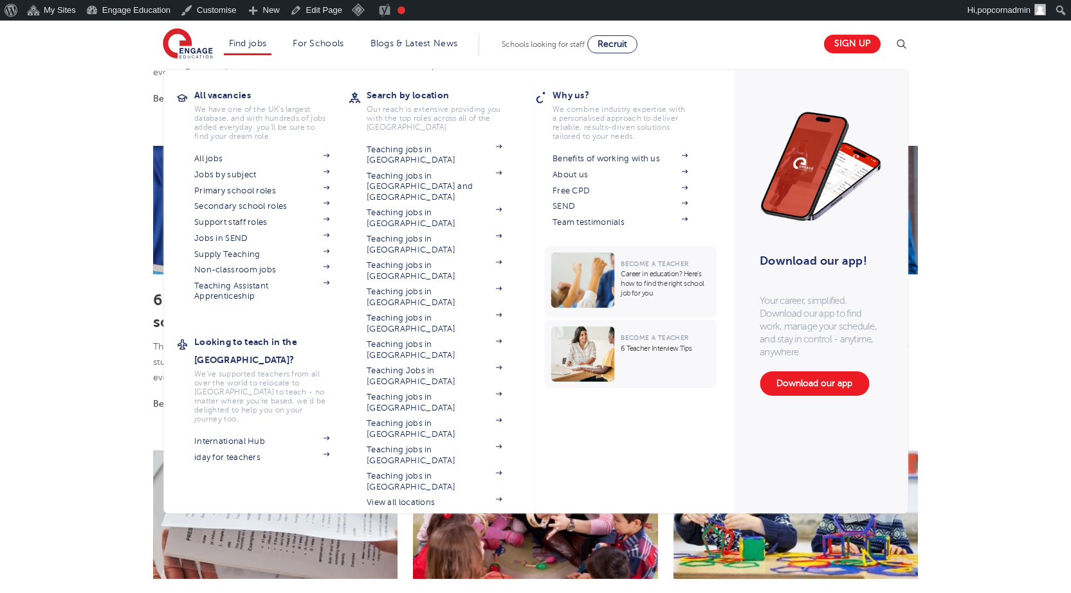
scroll to position [709, 0]
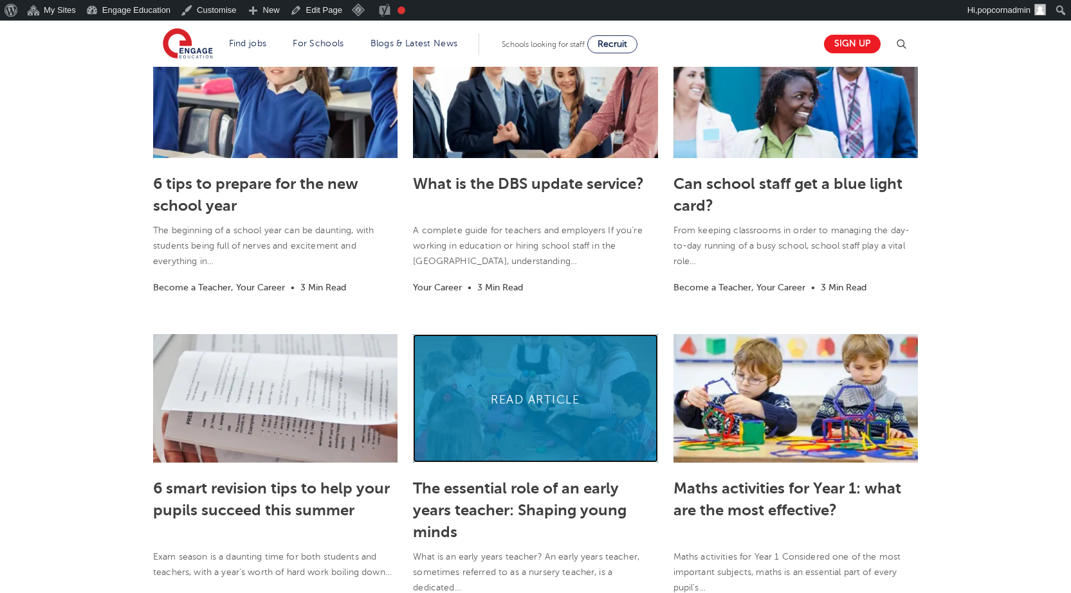
click at [520, 443] on link at bounding box center [535, 398] width 244 height 129
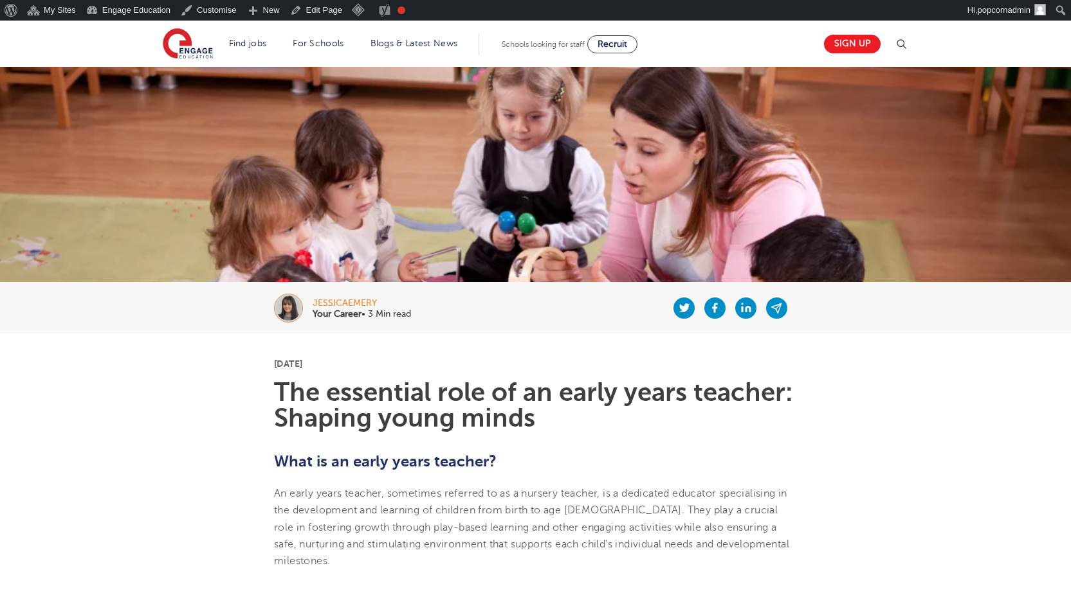
scroll to position [64, 0]
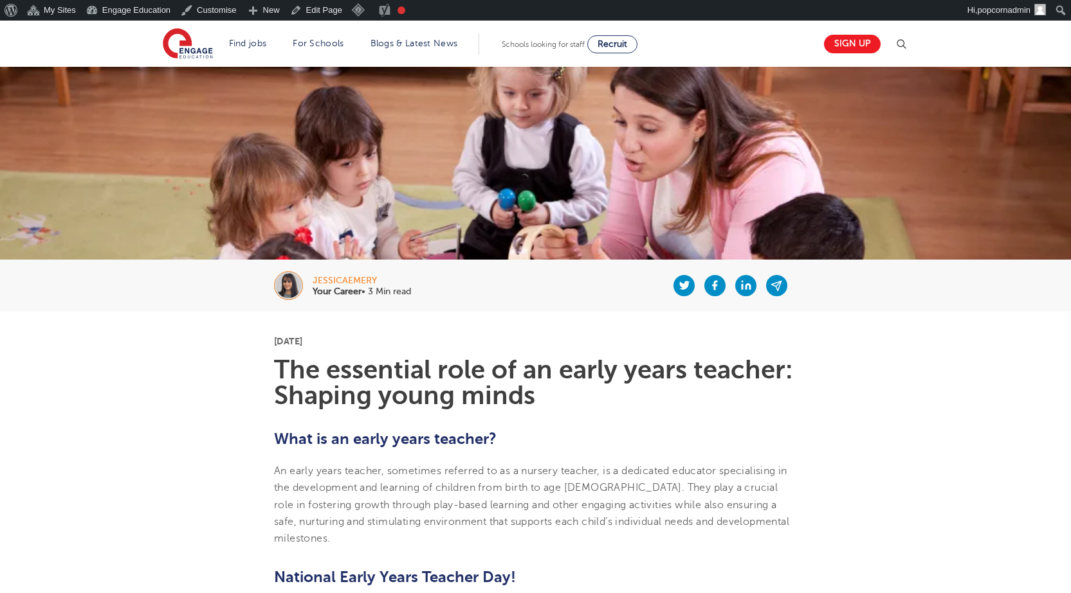
scroll to position [64, 0]
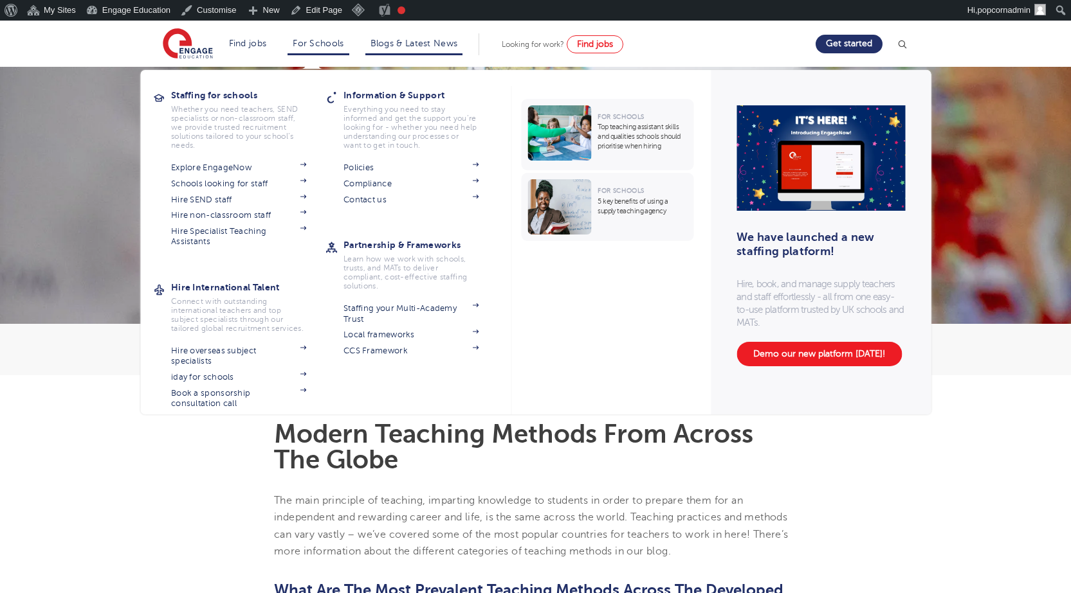
click at [319, 51] on li "For Schools Staffing for schools Whether you need teachers, SEND specialists or…" at bounding box center [317, 44] width 61 height 22
click at [375, 183] on link "Compliance" at bounding box center [410, 184] width 135 height 10
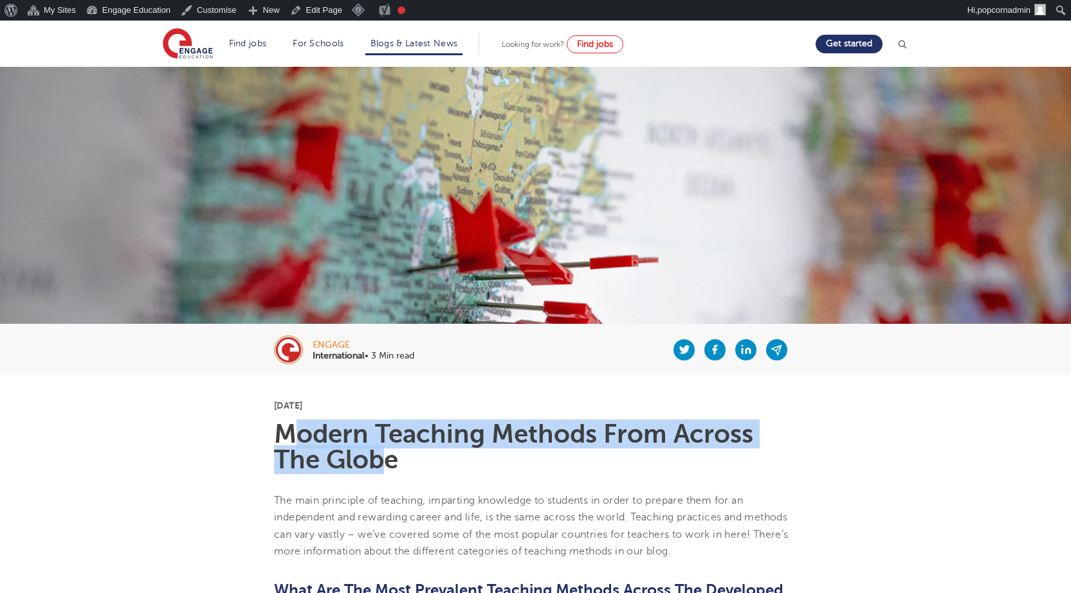
drag, startPoint x: 289, startPoint y: 437, endPoint x: 382, endPoint y: 459, distance: 95.3
click at [382, 460] on h1 "Modern Teaching Methods From Across The Globe" at bounding box center [535, 447] width 523 height 51
drag, startPoint x: 398, startPoint y: 464, endPoint x: 279, endPoint y: 433, distance: 122.7
click at [279, 433] on h1 "Modern Teaching Methods From Across The Globe" at bounding box center [535, 447] width 523 height 51
copy h1 "Modern Teaching Methods From Across The Globe"
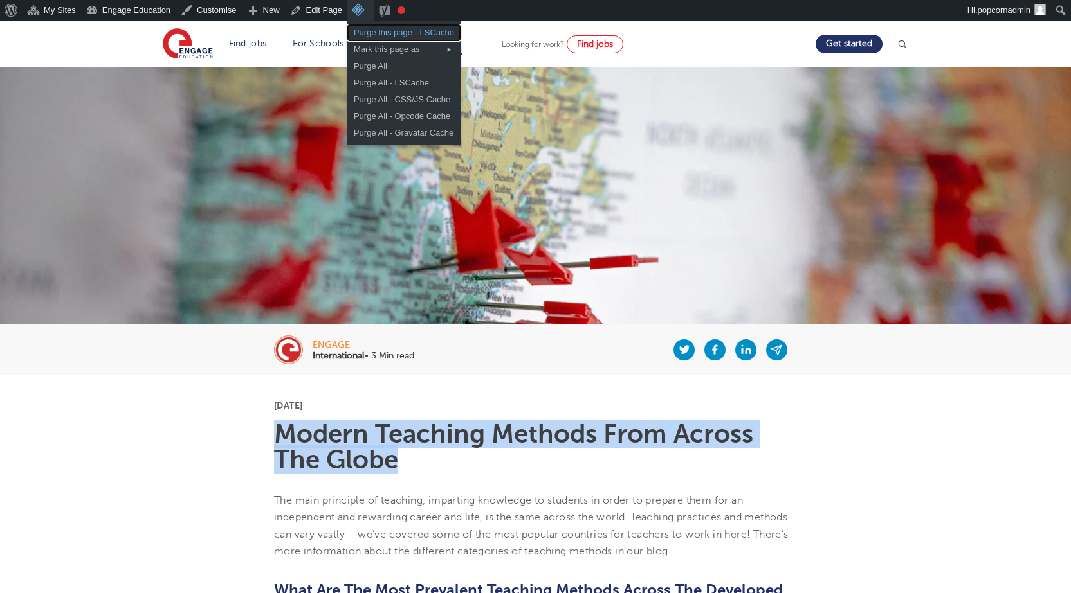
click at [372, 25] on link "Purge this page - LSCache" at bounding box center [403, 32] width 113 height 17
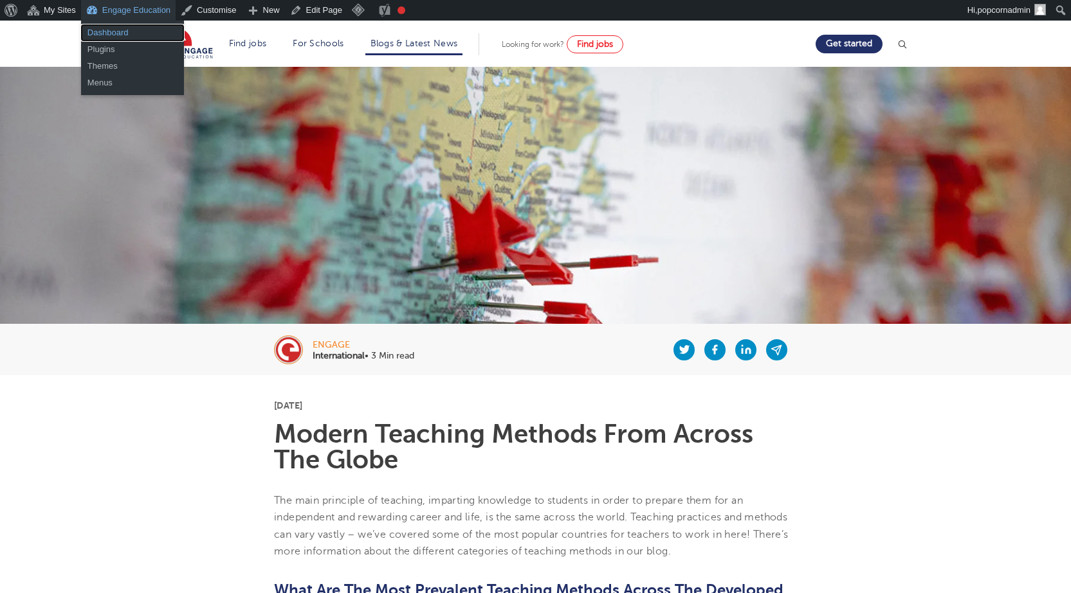
click at [124, 33] on link "Dashboard" at bounding box center [132, 32] width 103 height 17
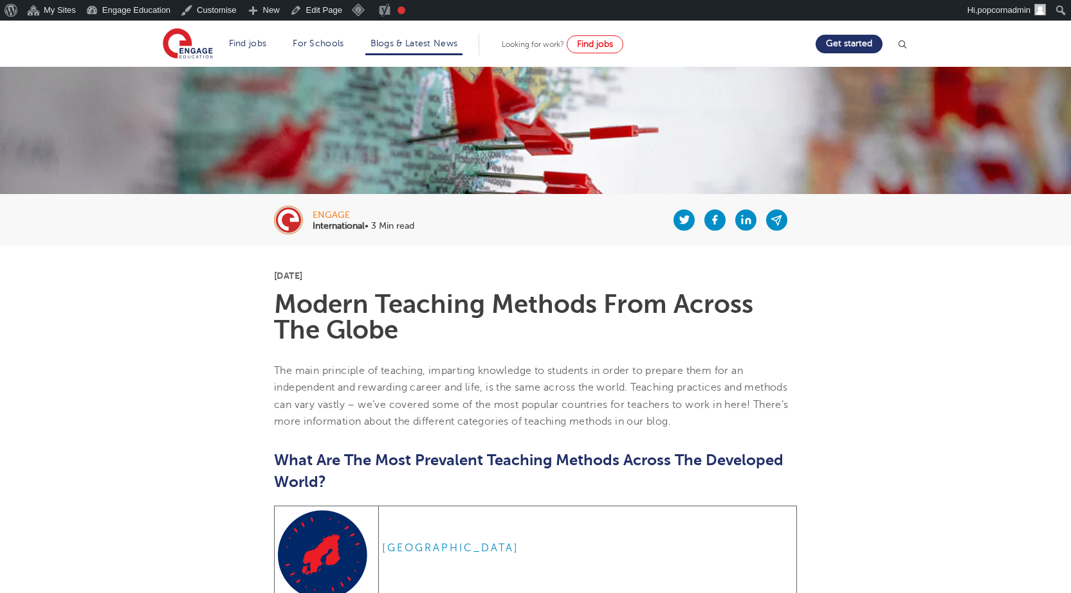
scroll to position [129, 0]
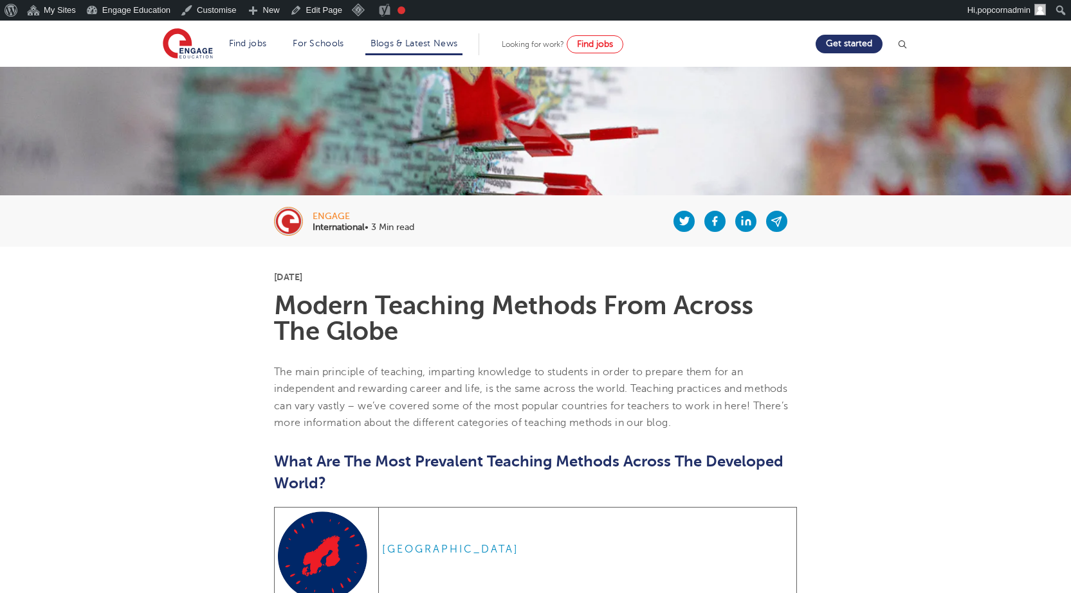
click at [427, 303] on h1 "Modern Teaching Methods From Across The Globe" at bounding box center [535, 318] width 523 height 51
click at [365, 318] on h1 "Modern Teaching Methods From Across The Globe" at bounding box center [535, 318] width 523 height 51
click at [363, 317] on h1 "Modern Teaching Methods From Across The Globe" at bounding box center [535, 318] width 523 height 51
drag, startPoint x: 294, startPoint y: 276, endPoint x: 366, endPoint y: 275, distance: 72.7
click at [366, 275] on p "[DATE]" at bounding box center [535, 277] width 523 height 9
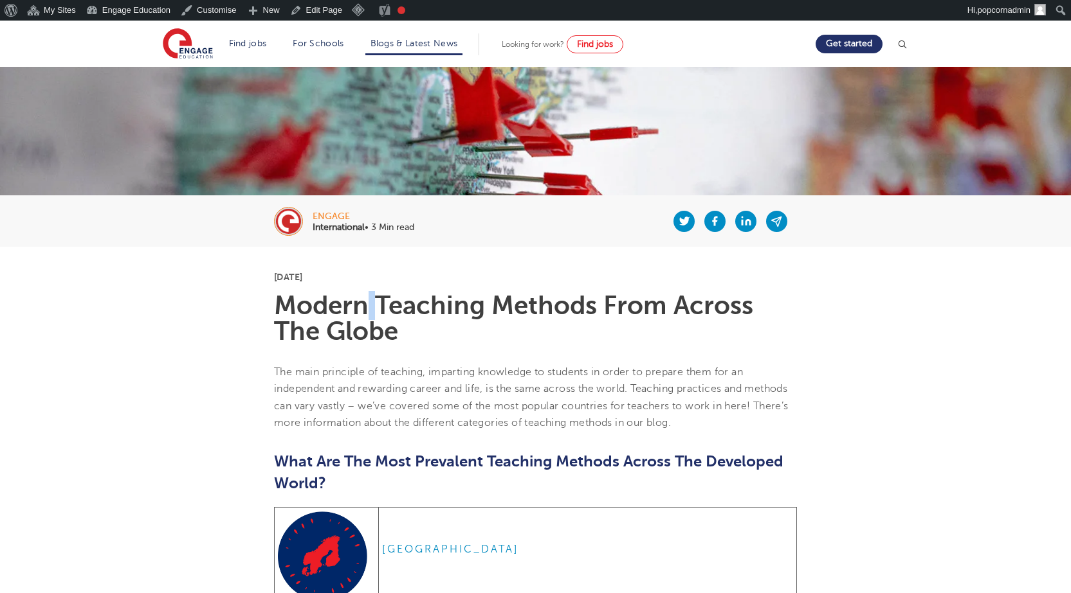
copy p "[DATE]"
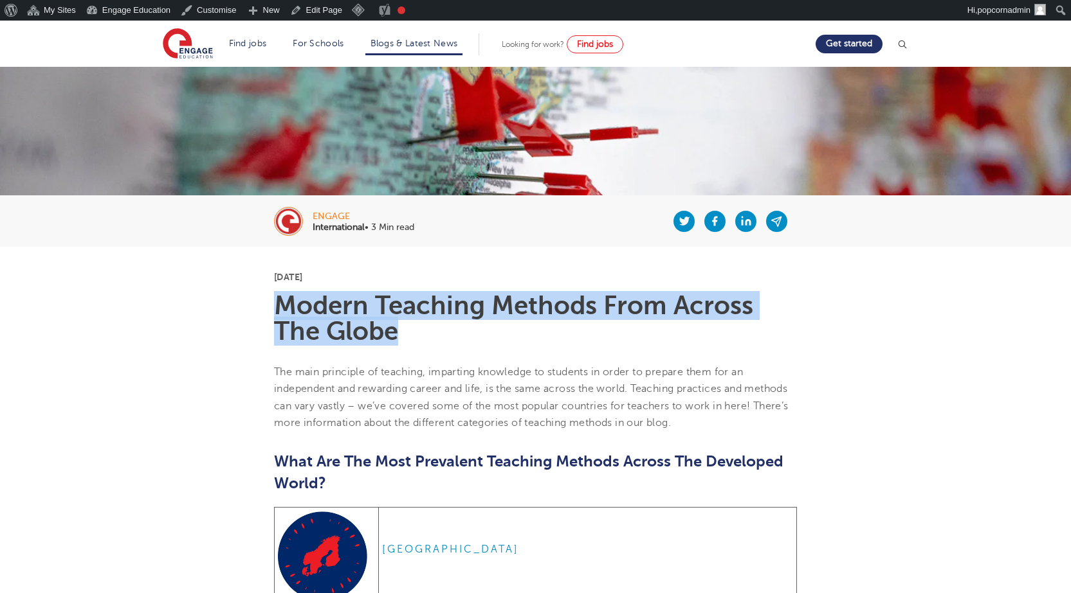
drag, startPoint x: 283, startPoint y: 302, endPoint x: 397, endPoint y: 330, distance: 117.3
click at [397, 330] on h1 "Modern Teaching Methods From Across The Globe" at bounding box center [535, 318] width 523 height 51
copy h1 "Modern Teaching Methods From Across The Globe"
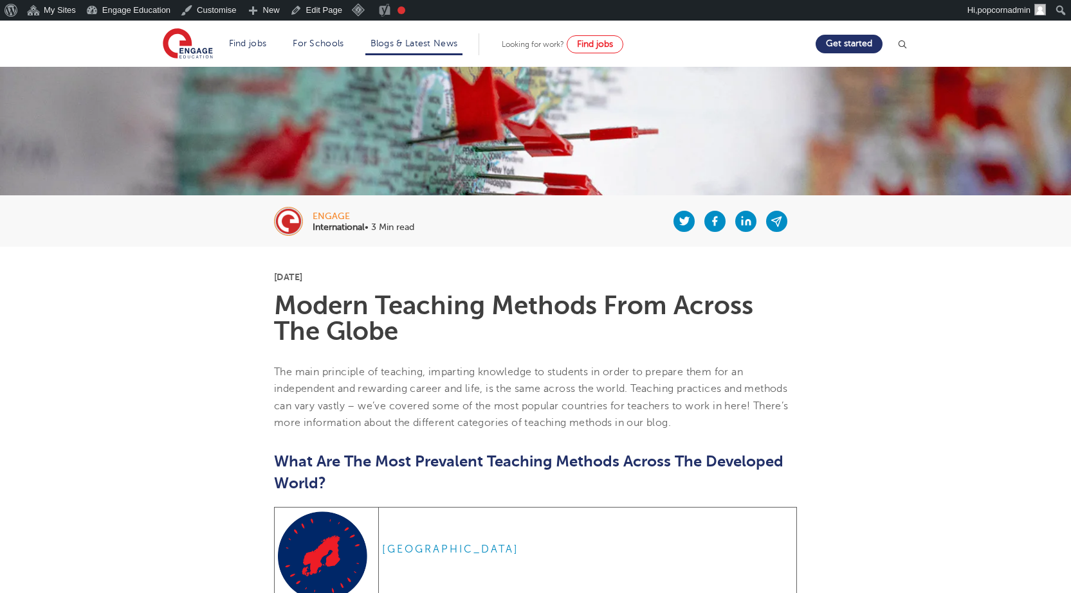
click at [609, 381] on p "The main principle of teaching, imparting knowledge to students in order to pre…" at bounding box center [535, 398] width 523 height 68
